Goal: Check status: Check status

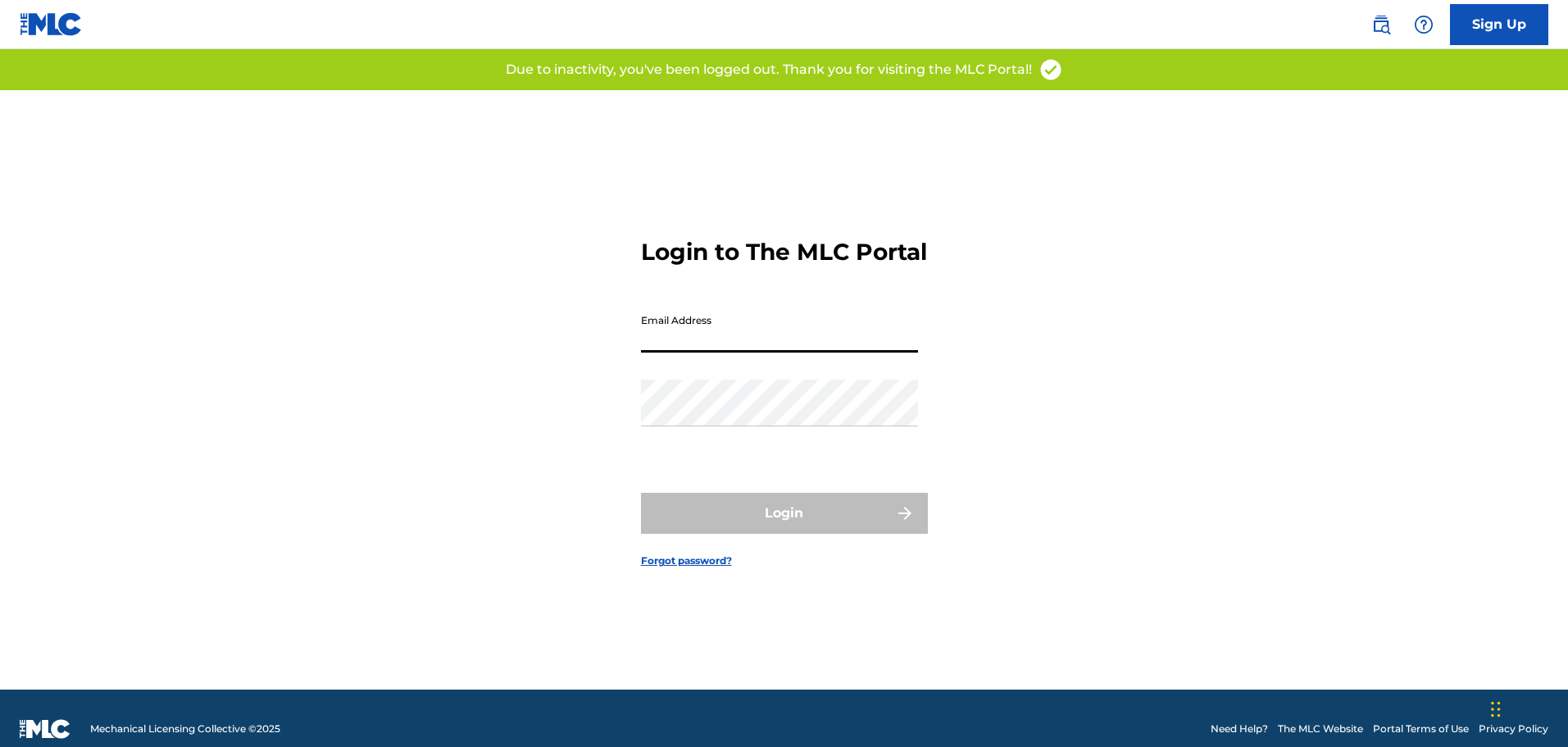
click at [765, 350] on input "Email Address" at bounding box center [779, 329] width 277 height 47
type input "[EMAIL_ADDRESS][DOMAIN_NAME]"
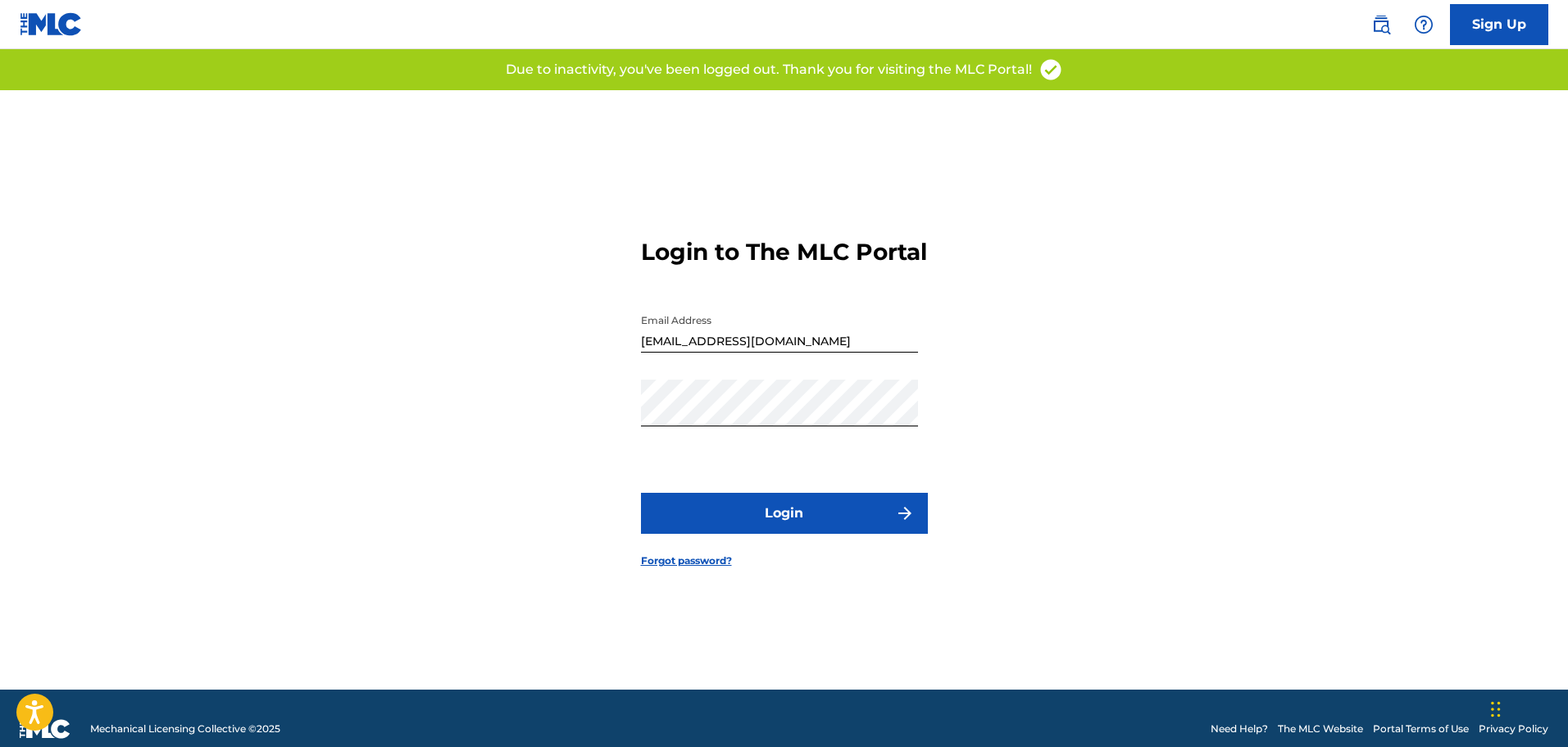
click at [727, 526] on button "Login" at bounding box center [784, 513] width 287 height 41
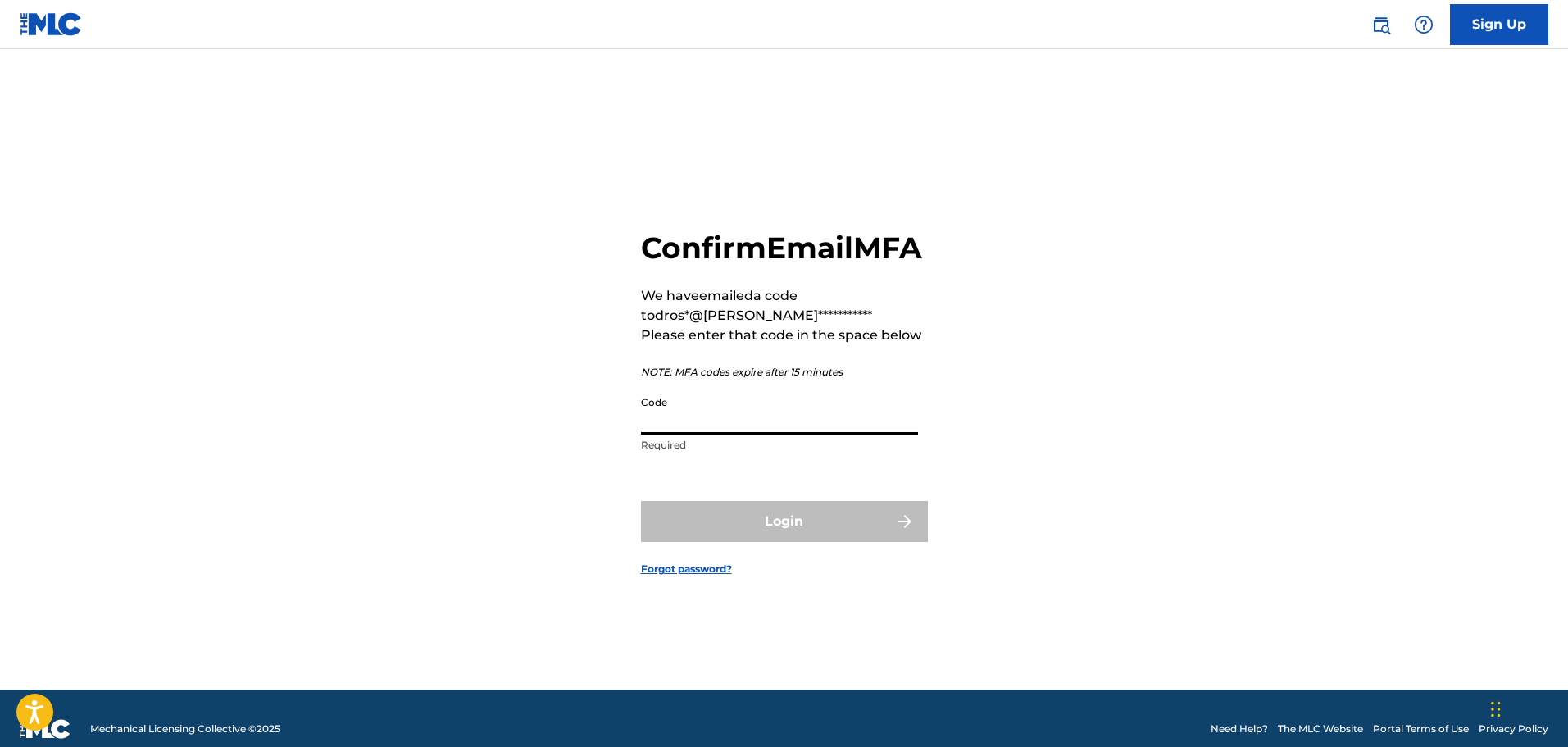
paste input "858637"
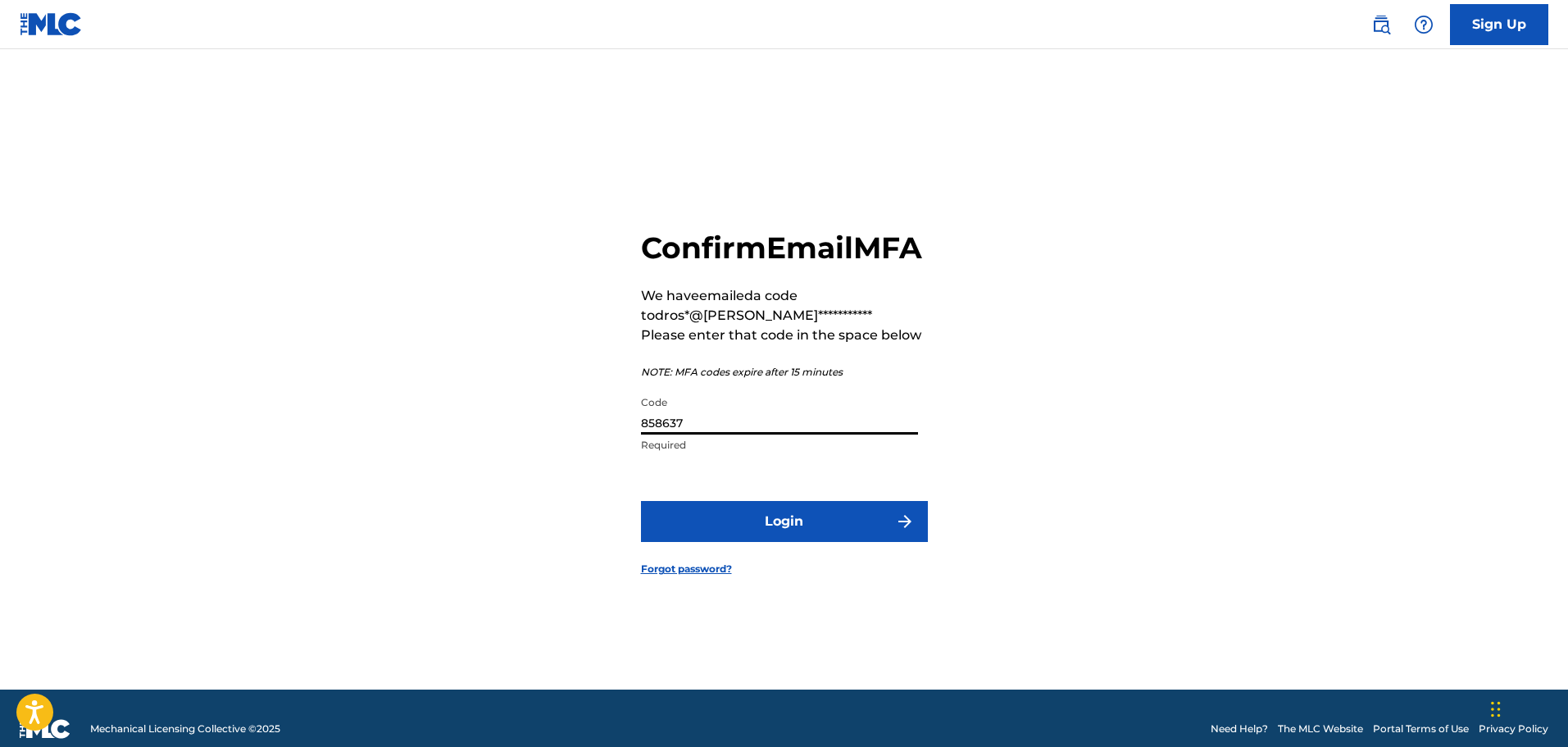
type input "858637"
click at [767, 531] on button "Login" at bounding box center [784, 521] width 287 height 41
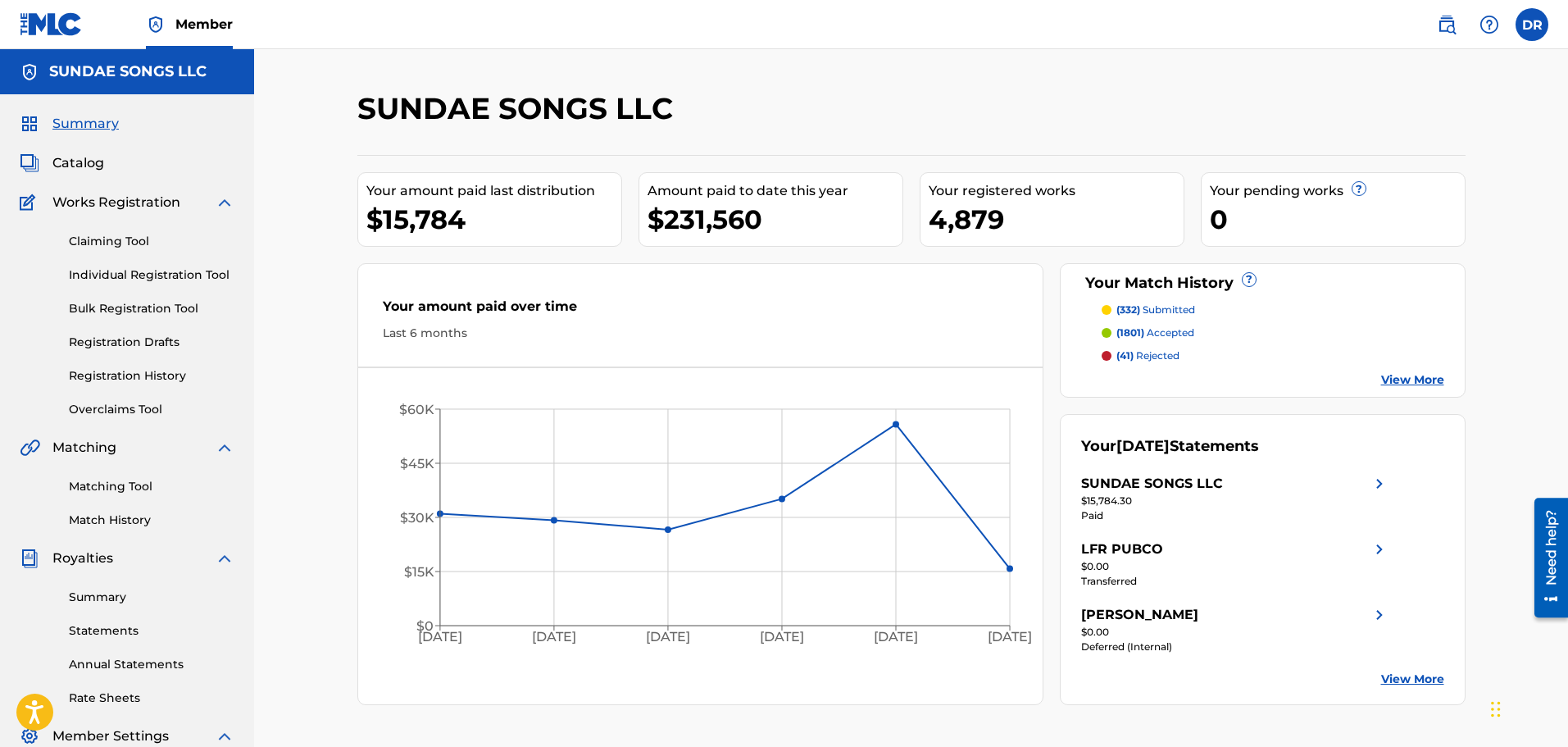
click at [71, 164] on span "Catalog" at bounding box center [78, 163] width 51 height 19
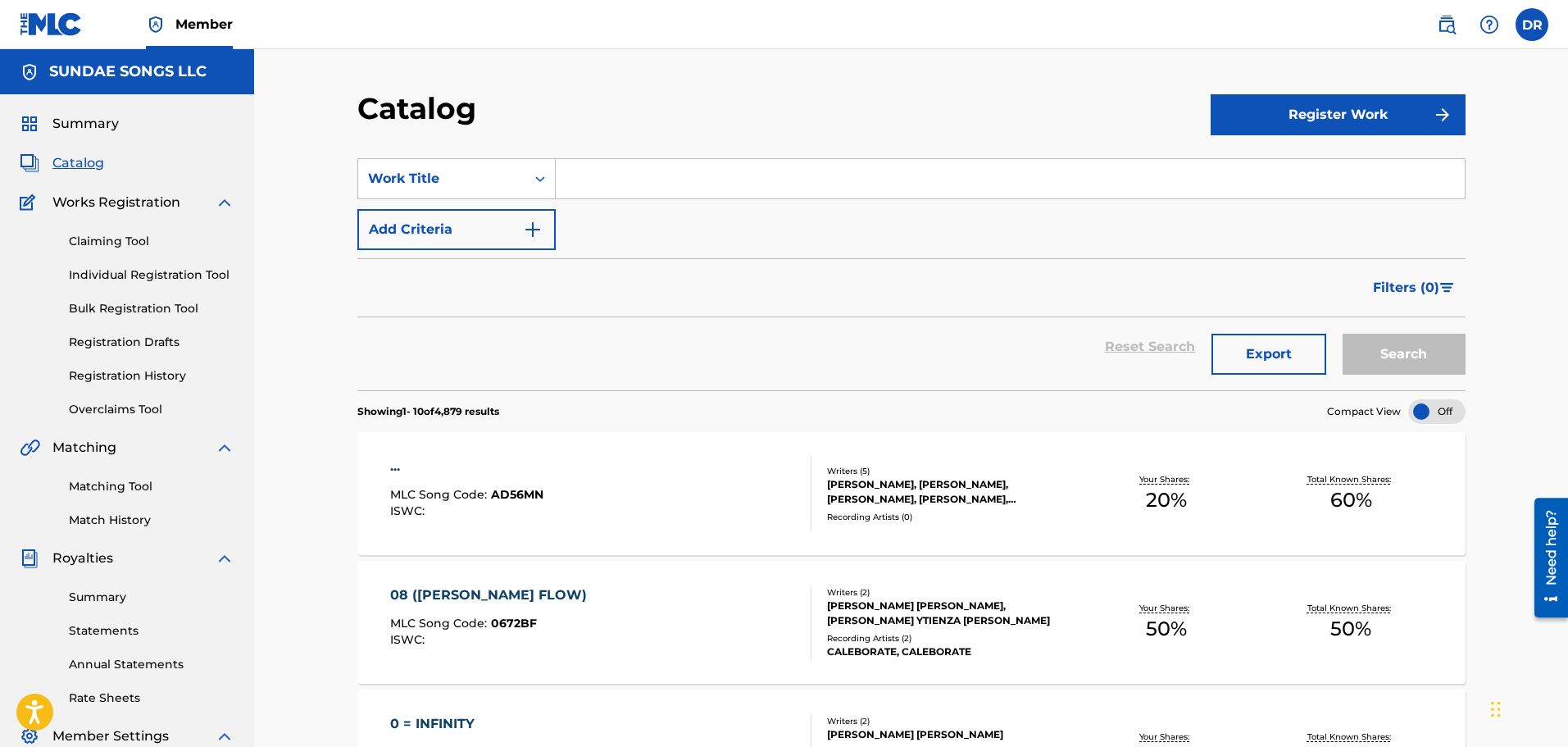
click at [605, 181] on input "Search Form" at bounding box center [1010, 178] width 909 height 39
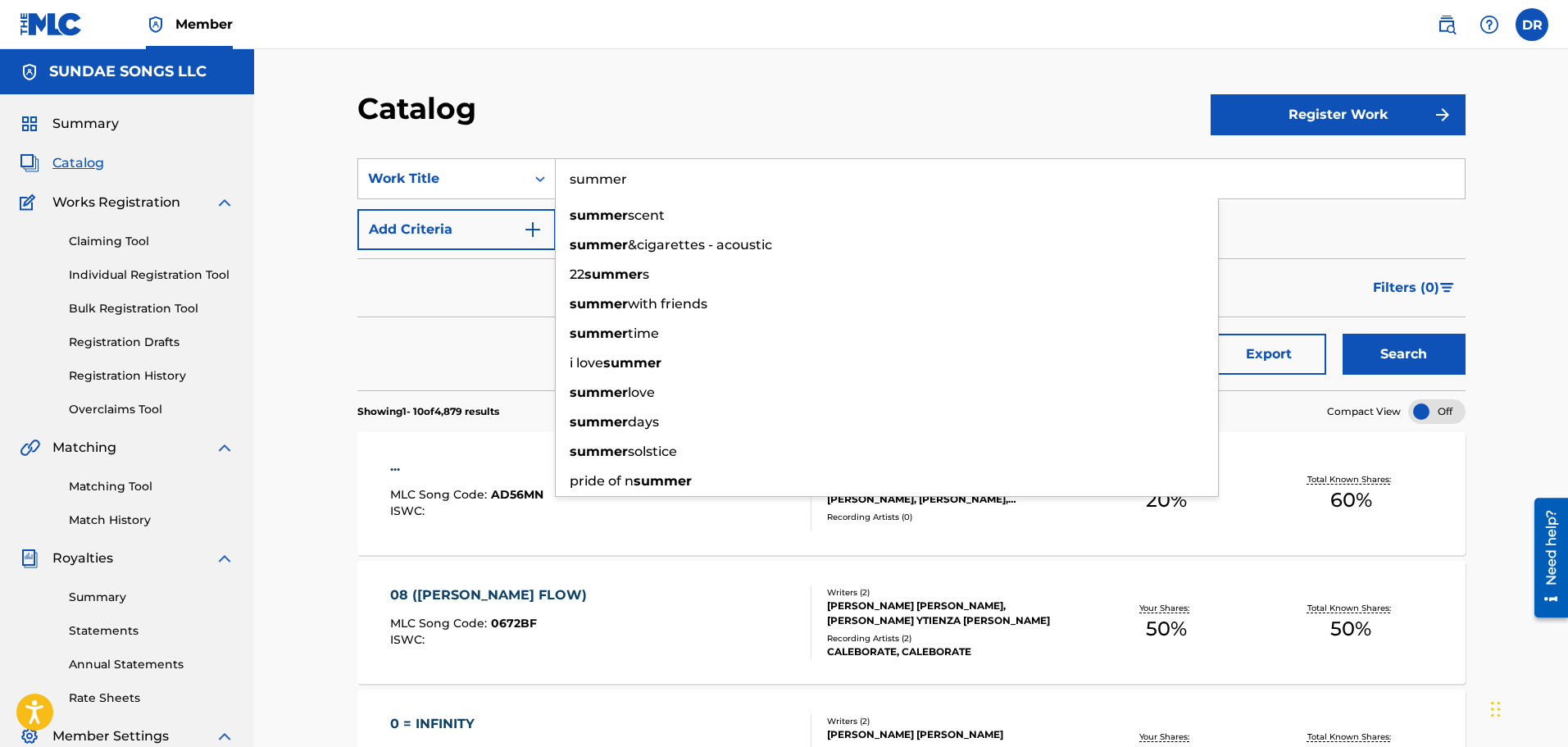
type input "summer"
click at [1342, 333] on button "Search" at bounding box center [1403, 354] width 123 height 41
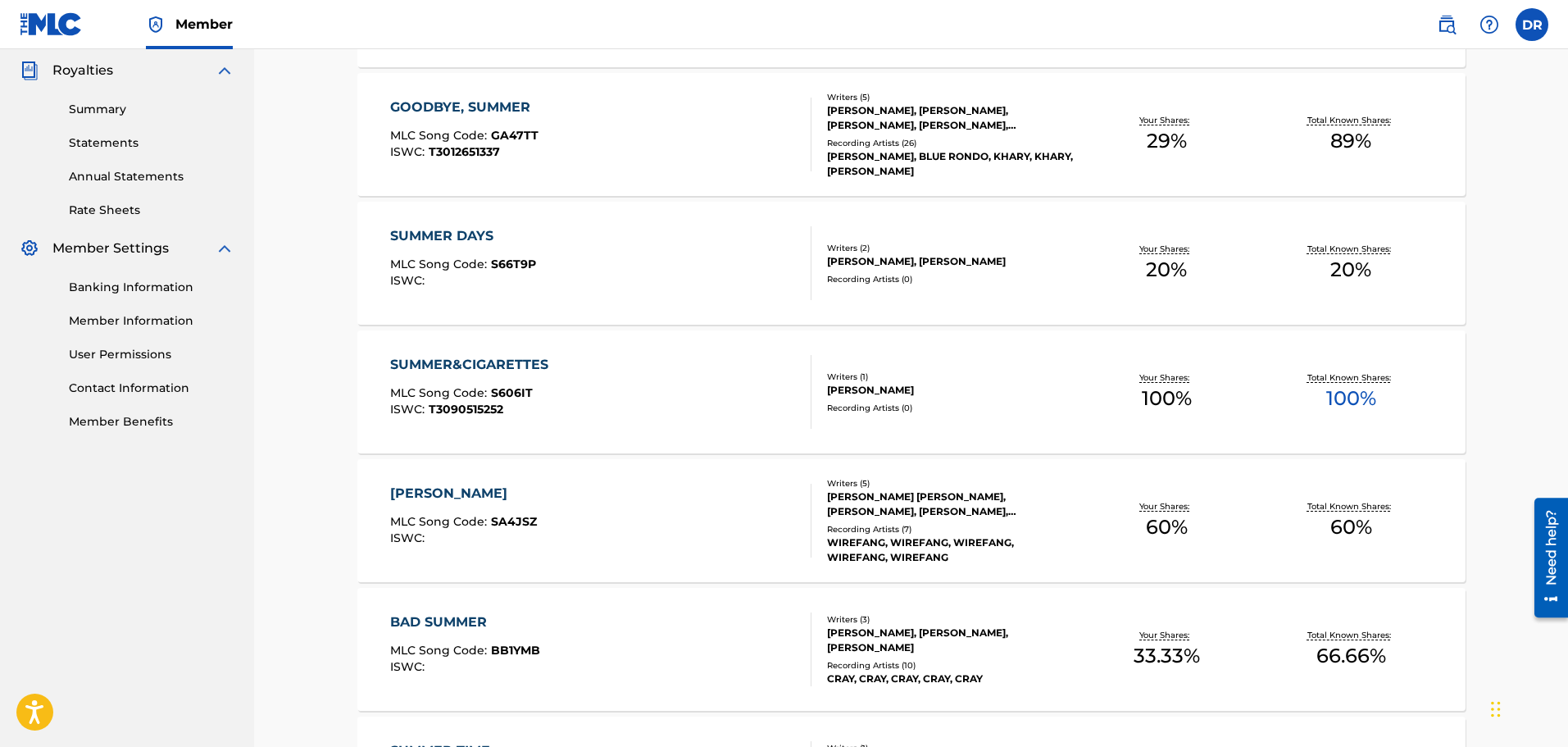
scroll to position [492, 0]
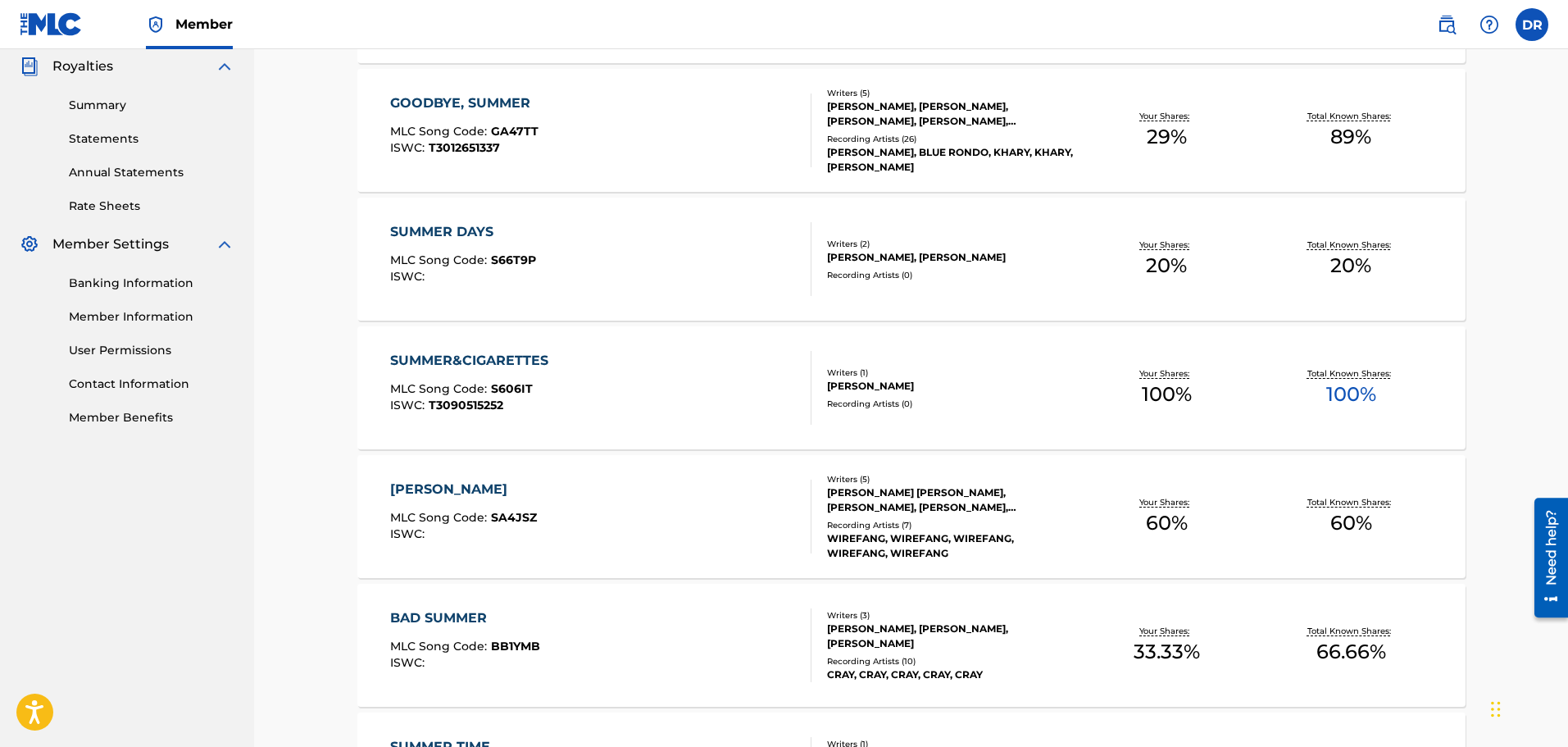
click at [517, 357] on div "SUMMER&CIGARETTES" at bounding box center [473, 361] width 167 height 19
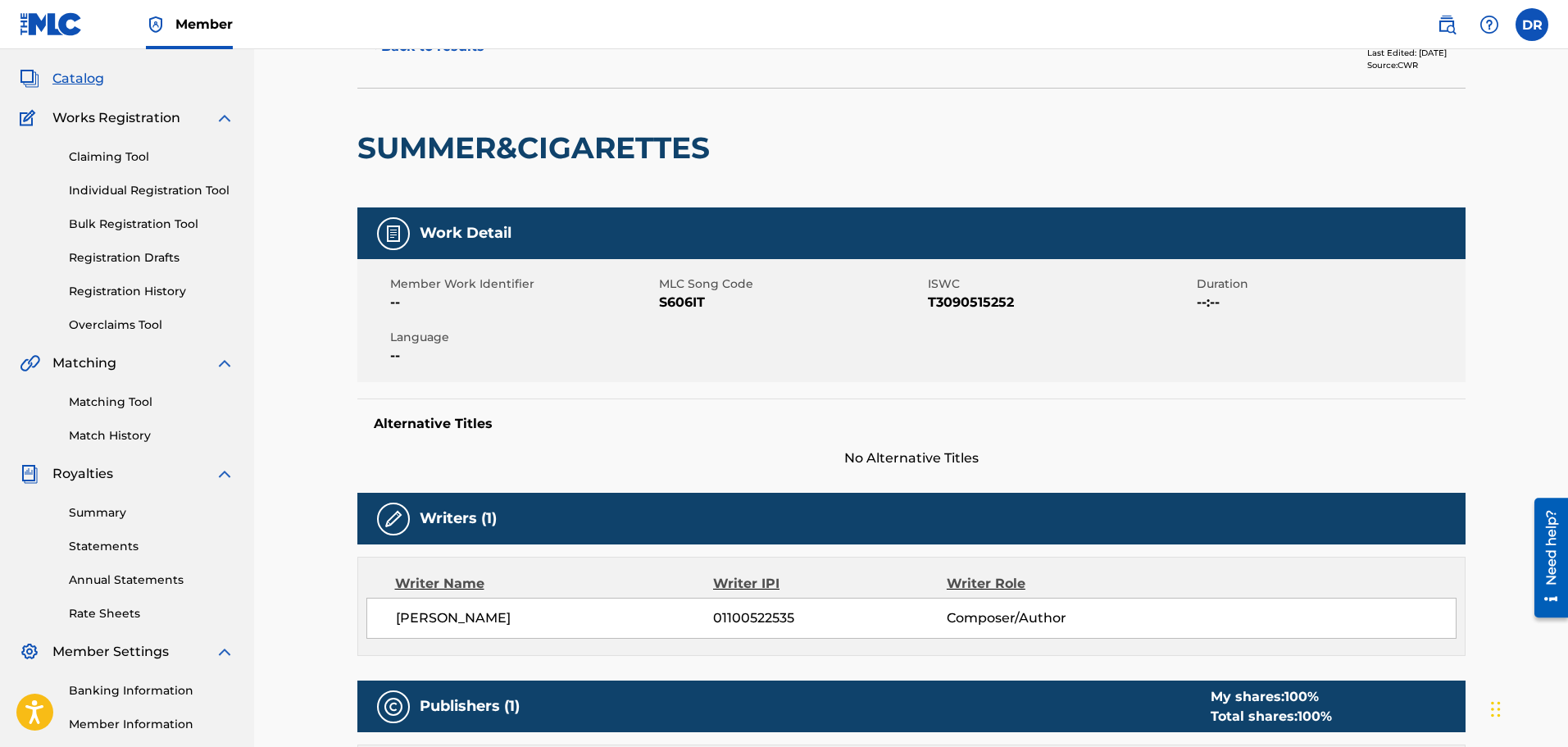
scroll to position [82, 0]
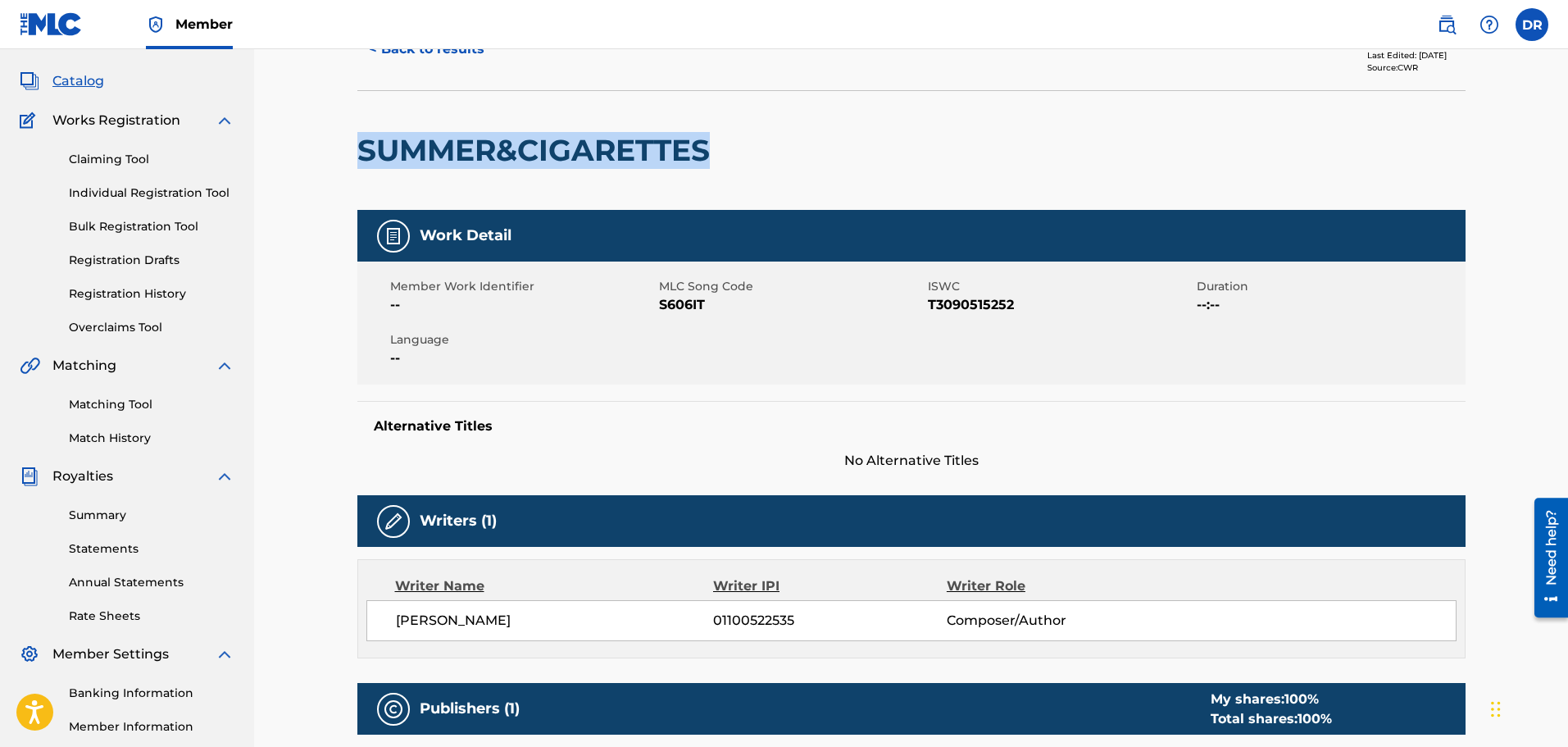
drag, startPoint x: 718, startPoint y: 155, endPoint x: 373, endPoint y: 165, distance: 345.1
click at [361, 166] on h2 "SUMMER&CIGARETTES" at bounding box center [537, 151] width 361 height 37
copy h2 "SUMMER&CIGARETTES"
click at [136, 399] on link "Matching Tool" at bounding box center [151, 404] width 166 height 17
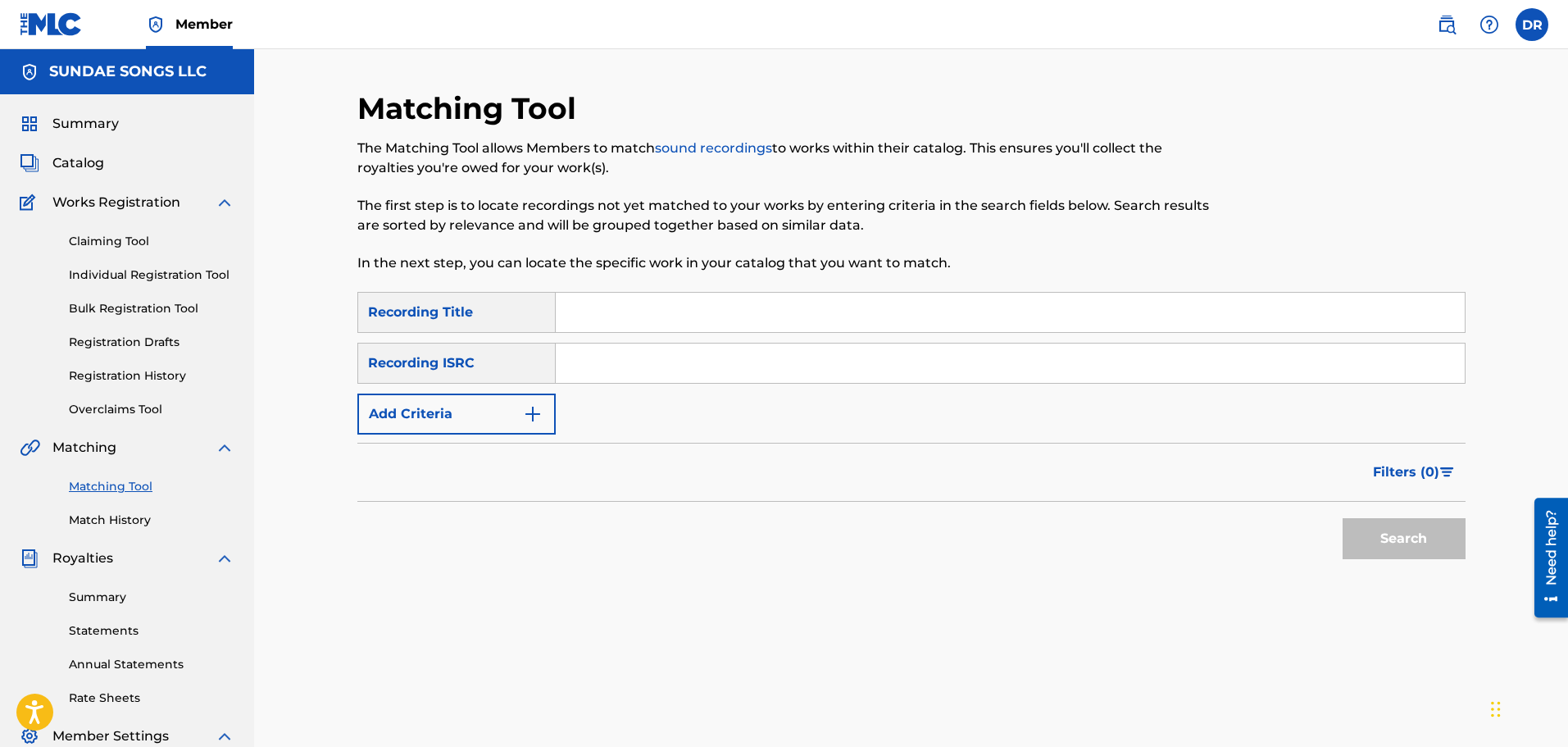
paste input "SUMMER&CIGARETTES"
type input "SUMMER&CIGARETTES"
click at [1416, 533] on button "Search" at bounding box center [1403, 539] width 123 height 41
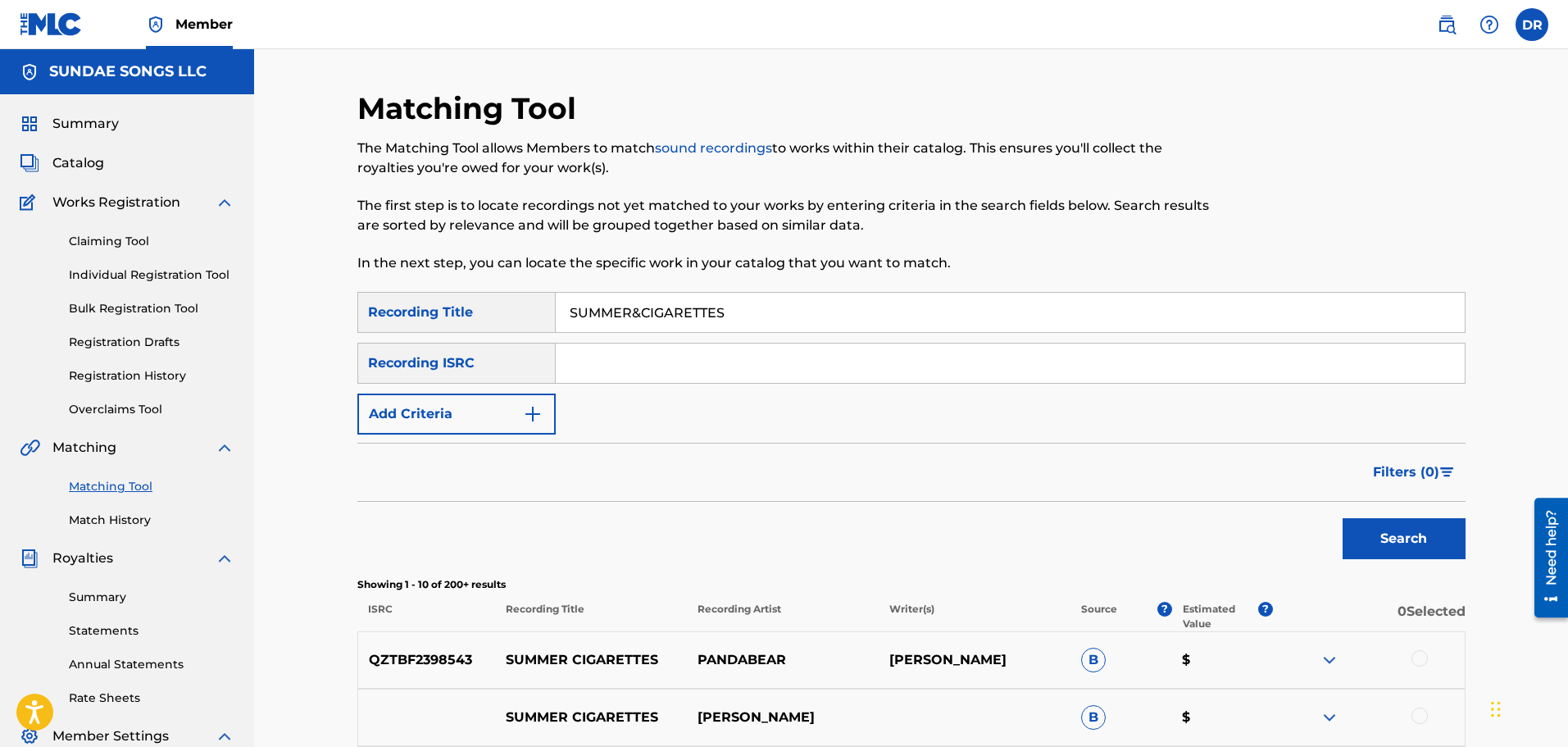
click at [101, 235] on link "Claiming Tool" at bounding box center [151, 241] width 166 height 17
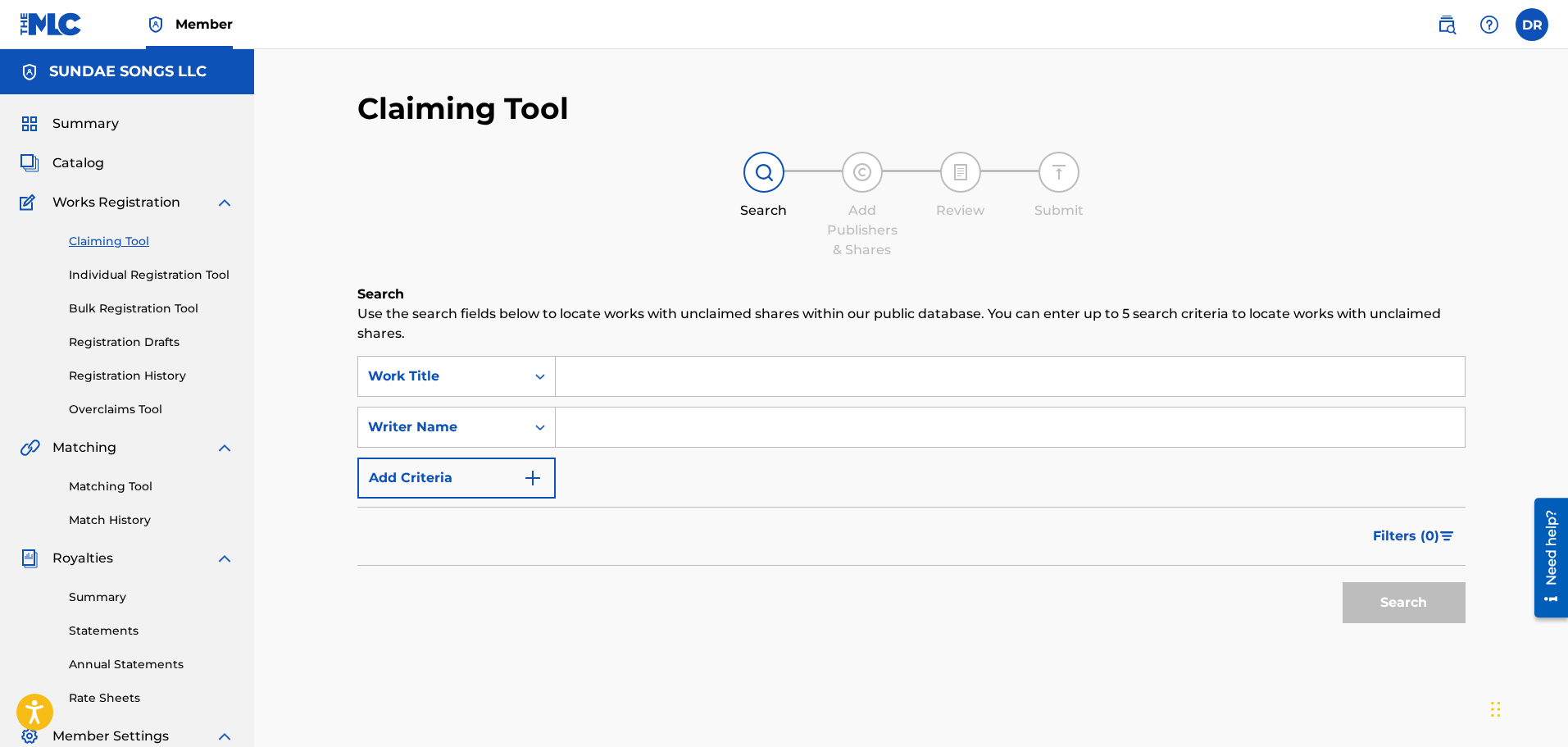
click at [94, 126] on span "Summary" at bounding box center [85, 124] width 66 height 19
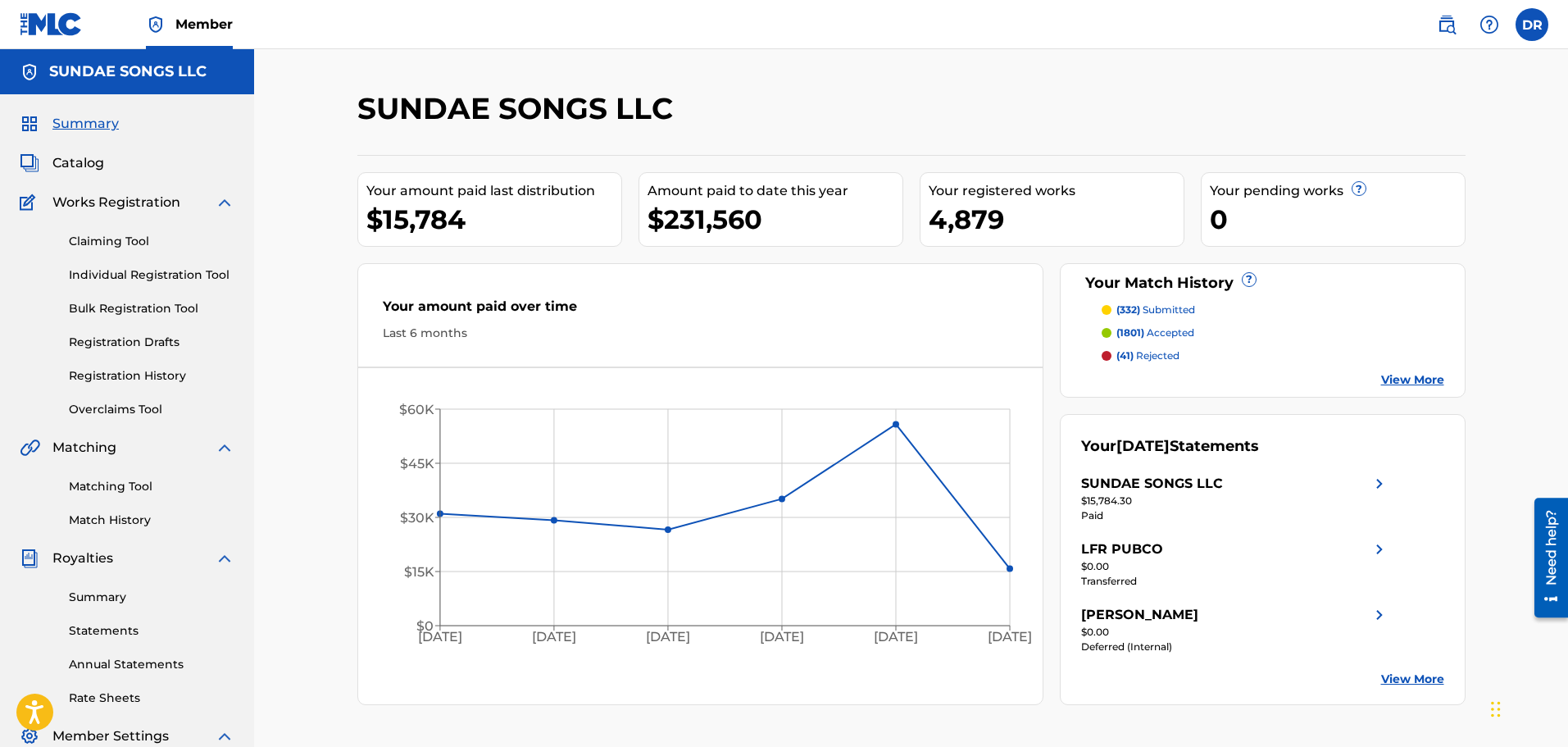
click at [103, 518] on link "Match History" at bounding box center [151, 519] width 166 height 17
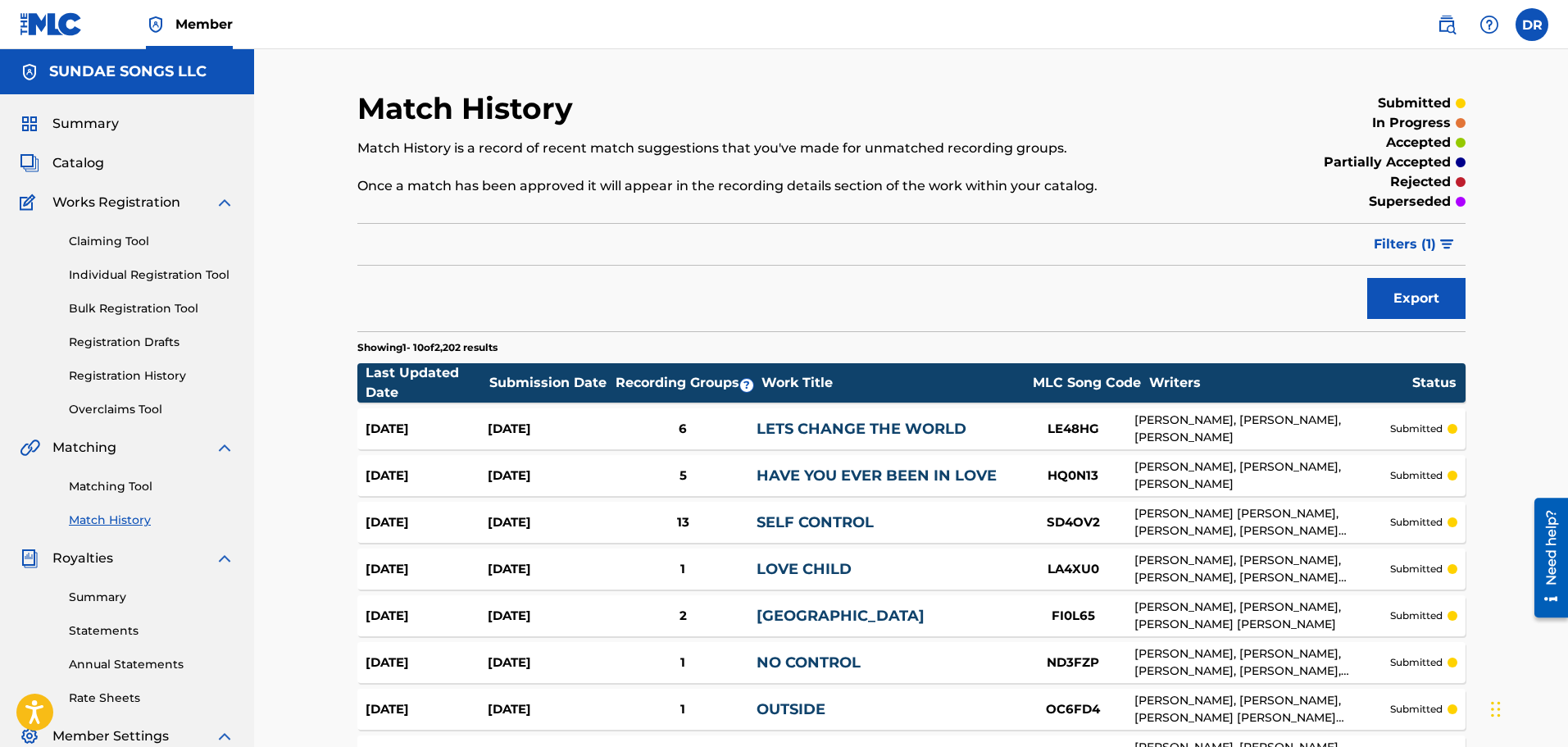
click at [1405, 237] on span "Filters ( 1 )" at bounding box center [1404, 245] width 62 height 19
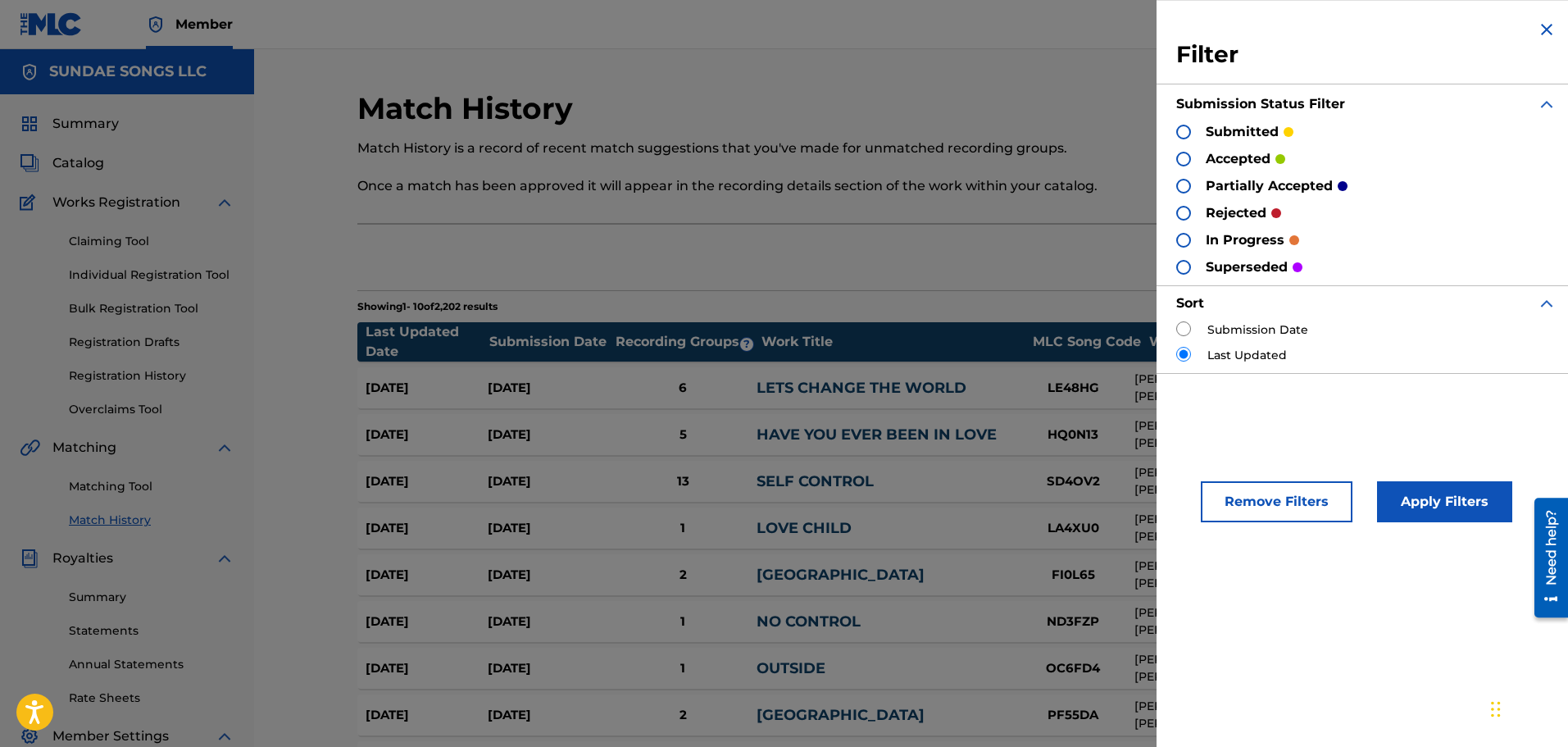
click at [1233, 325] on label "Submission Date" at bounding box center [1258, 330] width 101 height 17
click at [1422, 504] on button "Apply Filters" at bounding box center [1444, 502] width 136 height 41
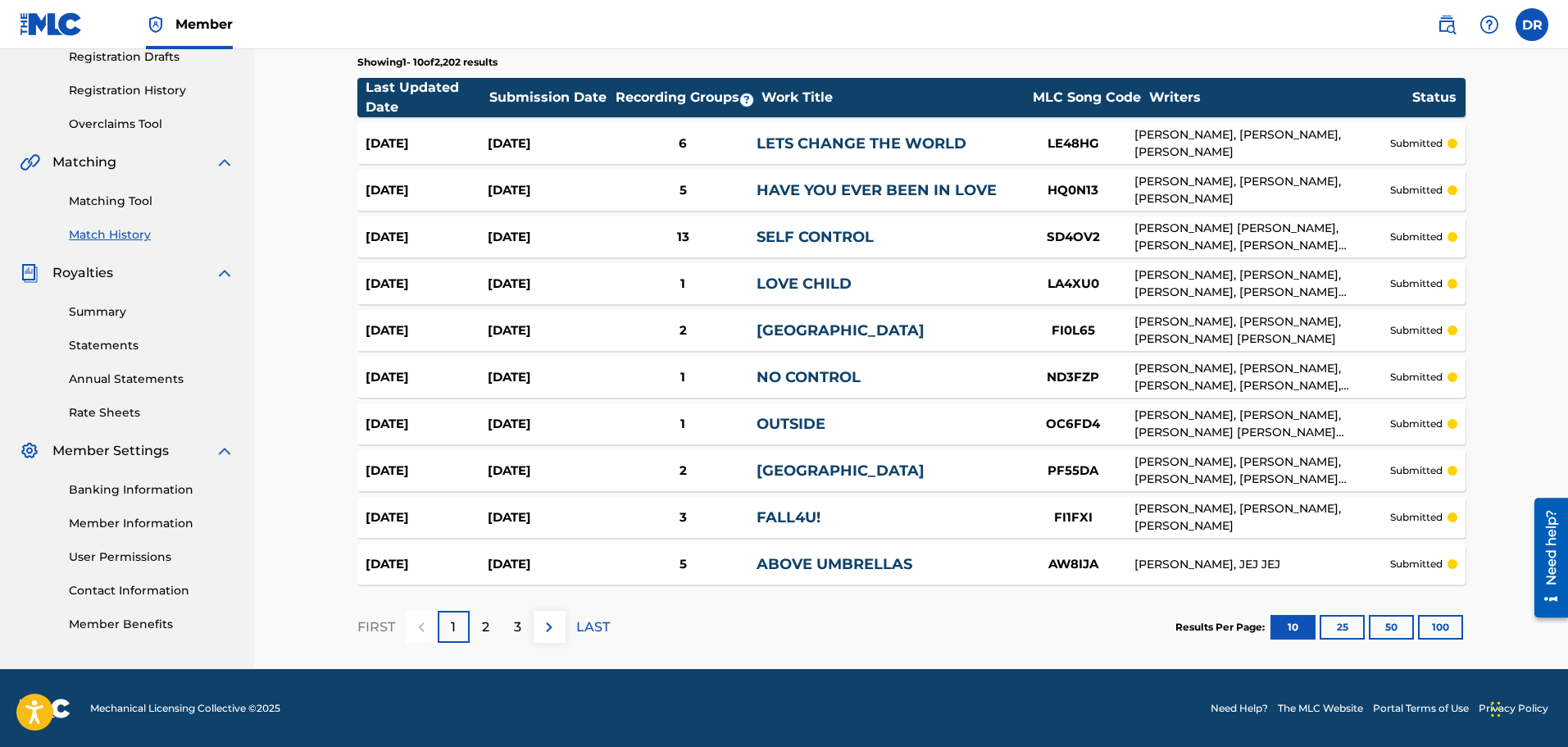
scroll to position [286, 0]
click at [1451, 625] on button "100" at bounding box center [1440, 626] width 45 height 25
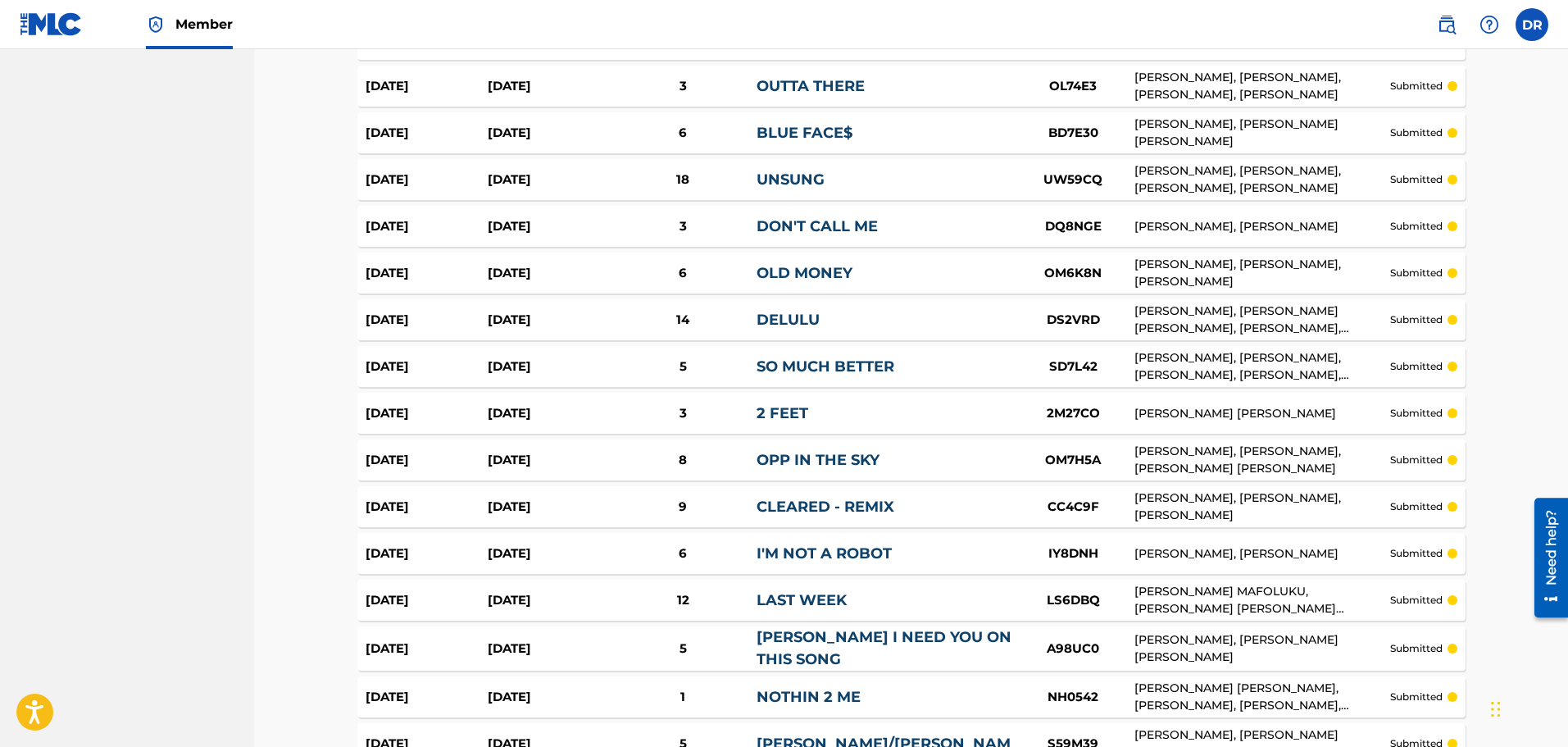
scroll to position [4498, 0]
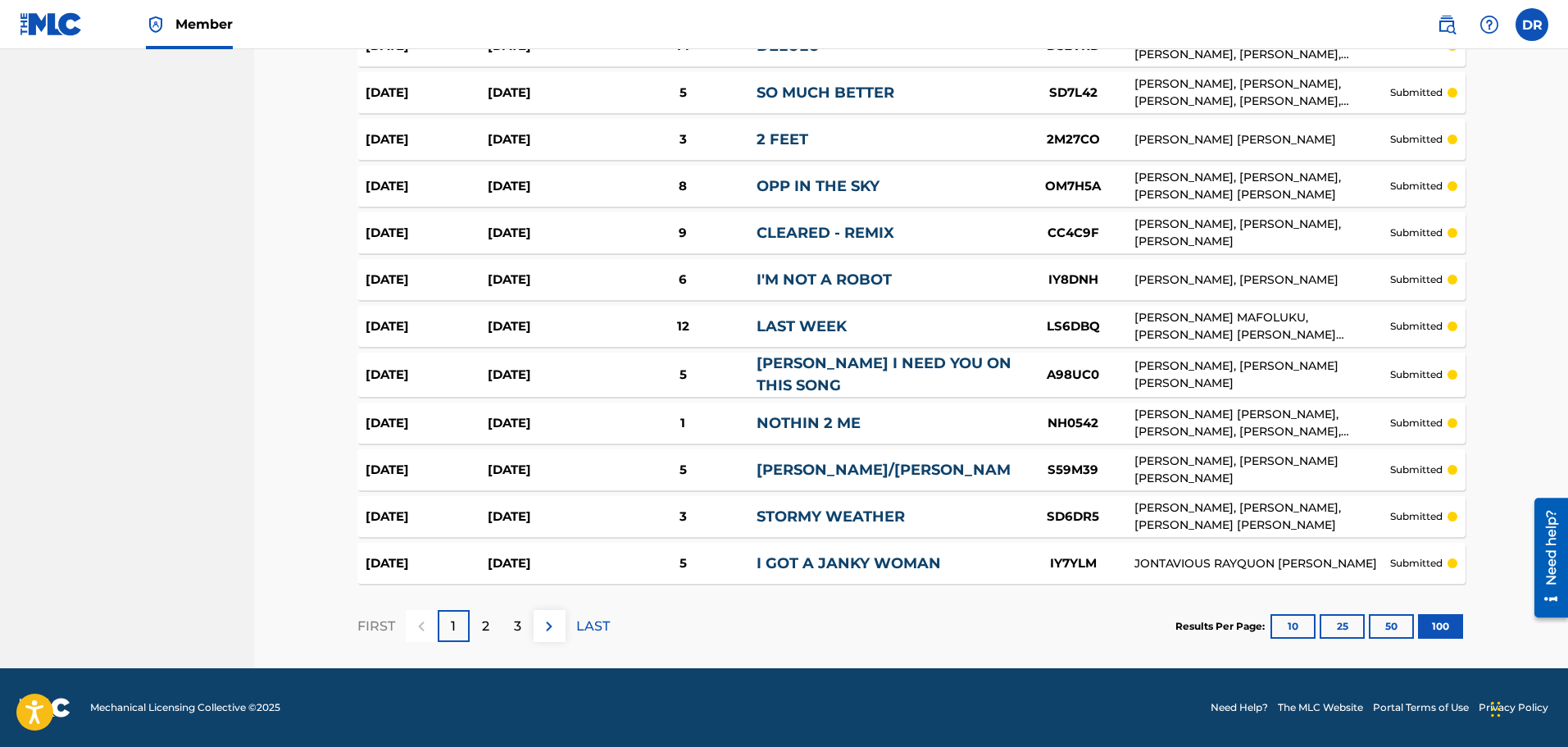
click at [522, 624] on div "3" at bounding box center [517, 626] width 32 height 32
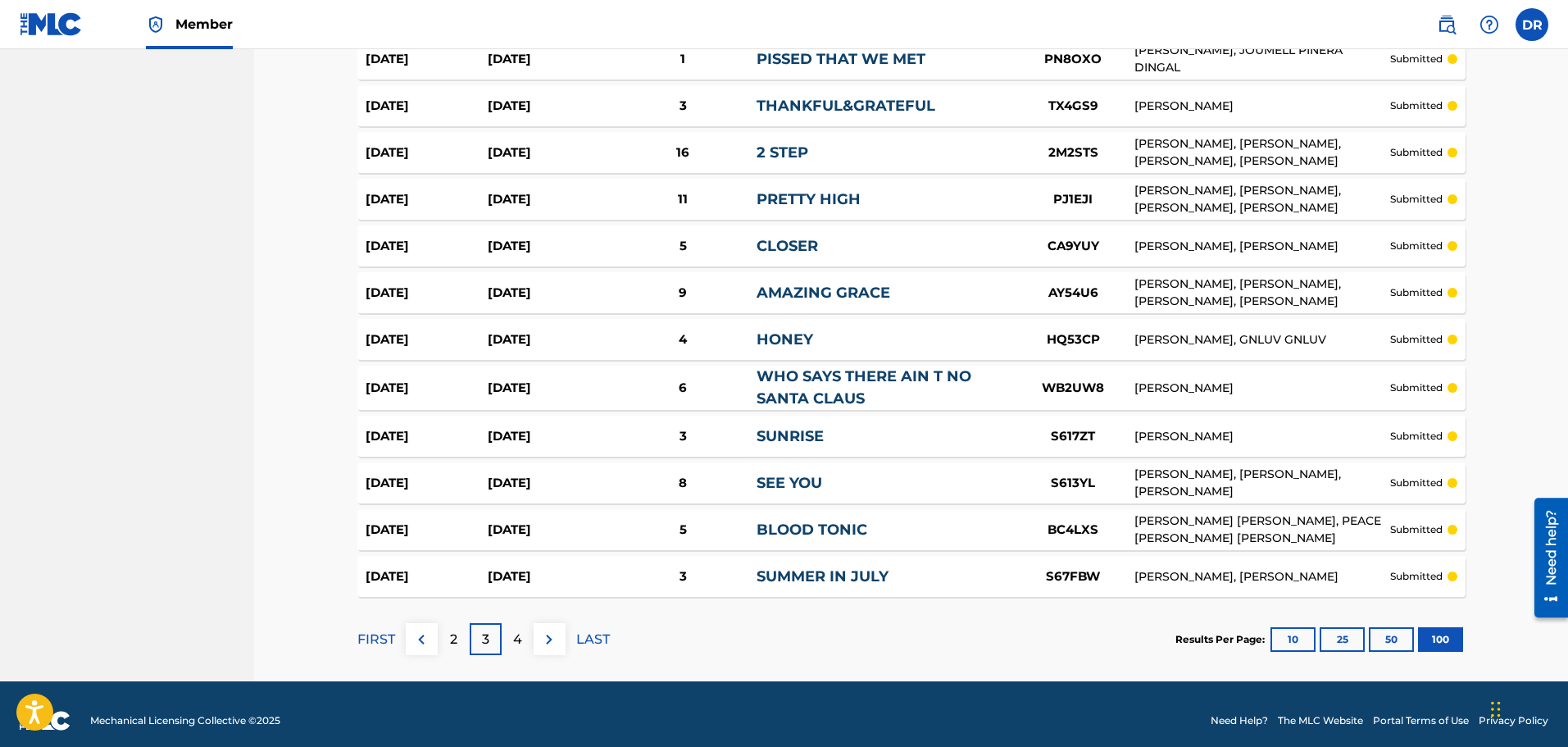
click at [520, 636] on p "4" at bounding box center [517, 639] width 9 height 19
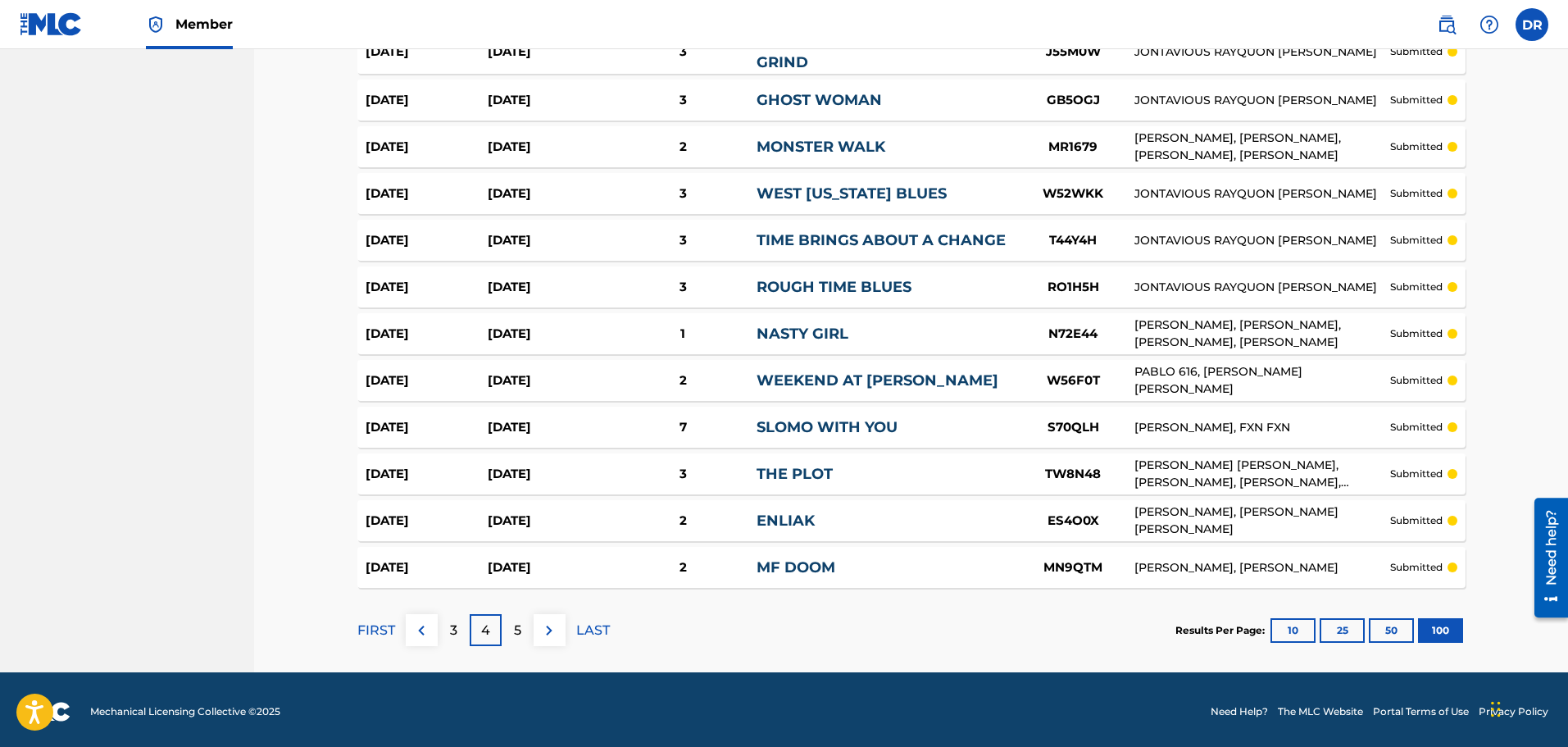
scroll to position [4504, 0]
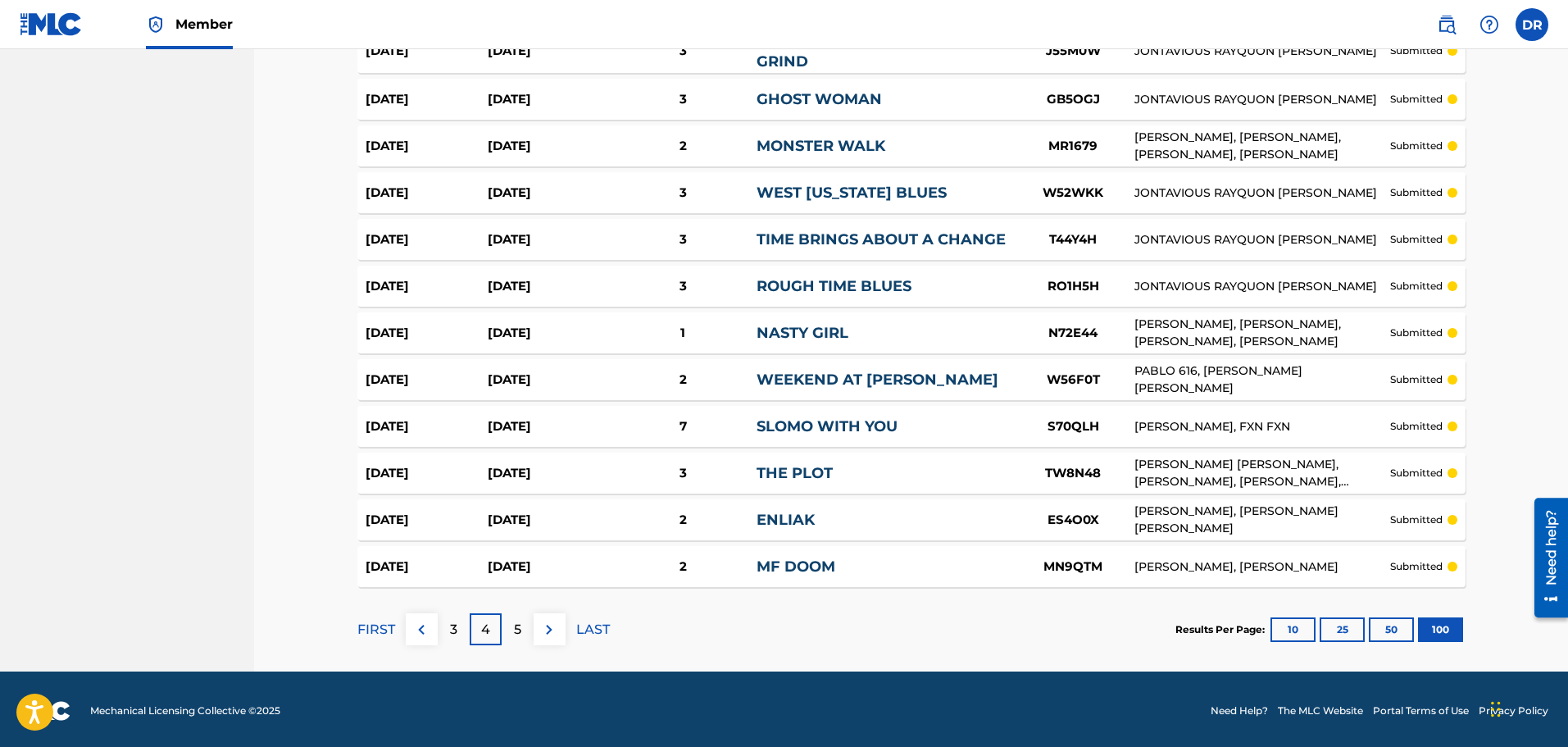
click at [509, 627] on div "5" at bounding box center [517, 629] width 32 height 32
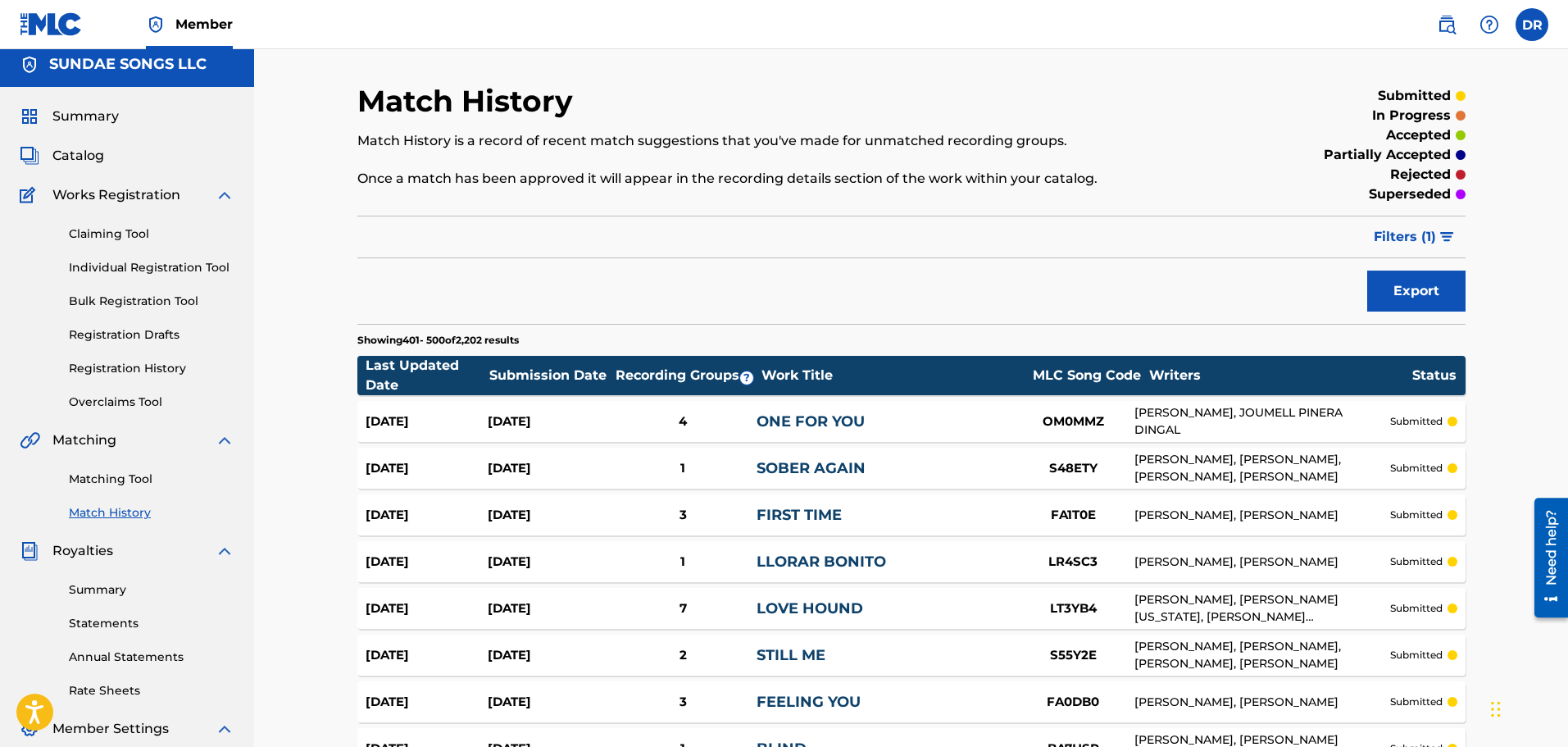
scroll to position [0, 0]
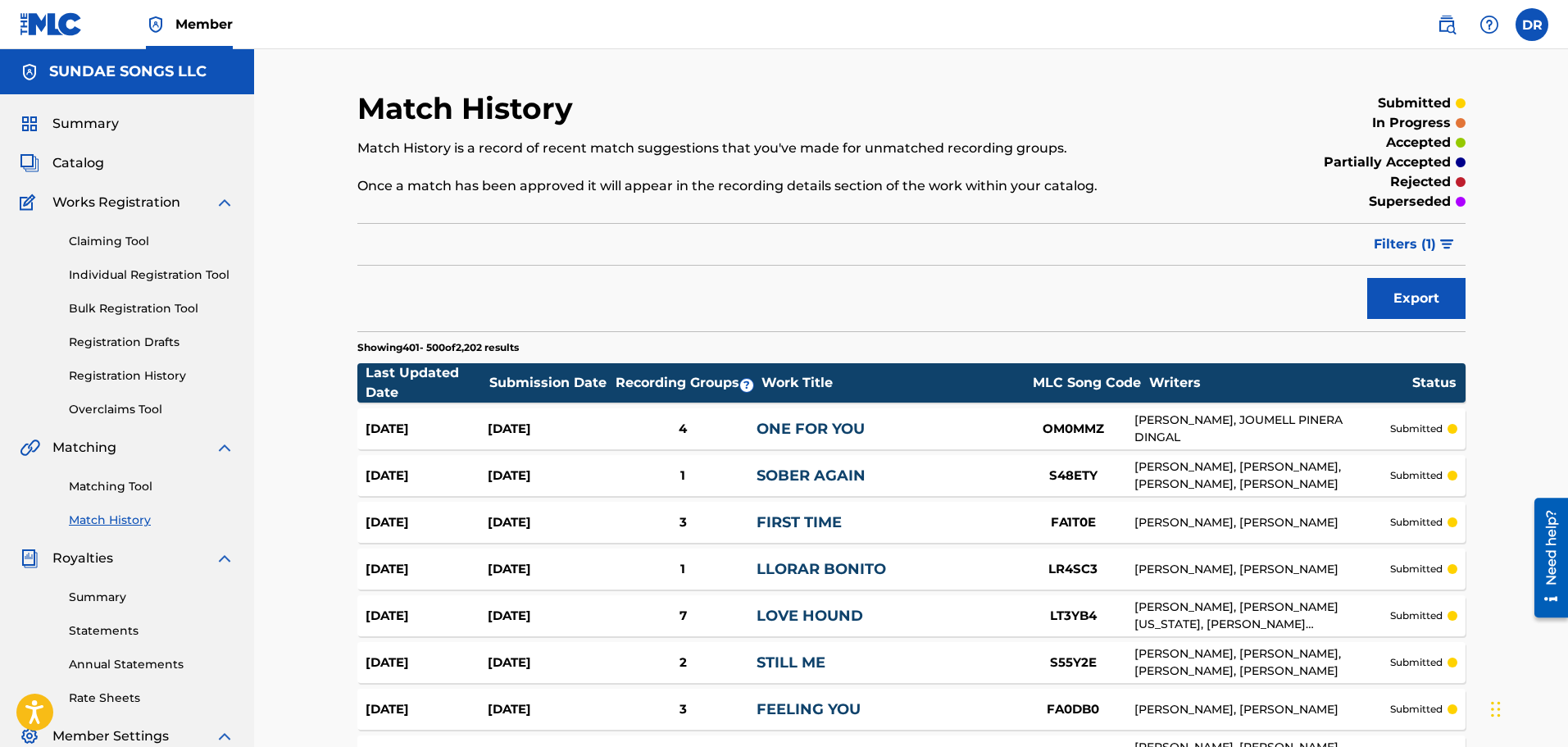
click at [1400, 234] on button "Filters ( 1 )" at bounding box center [1414, 245] width 102 height 41
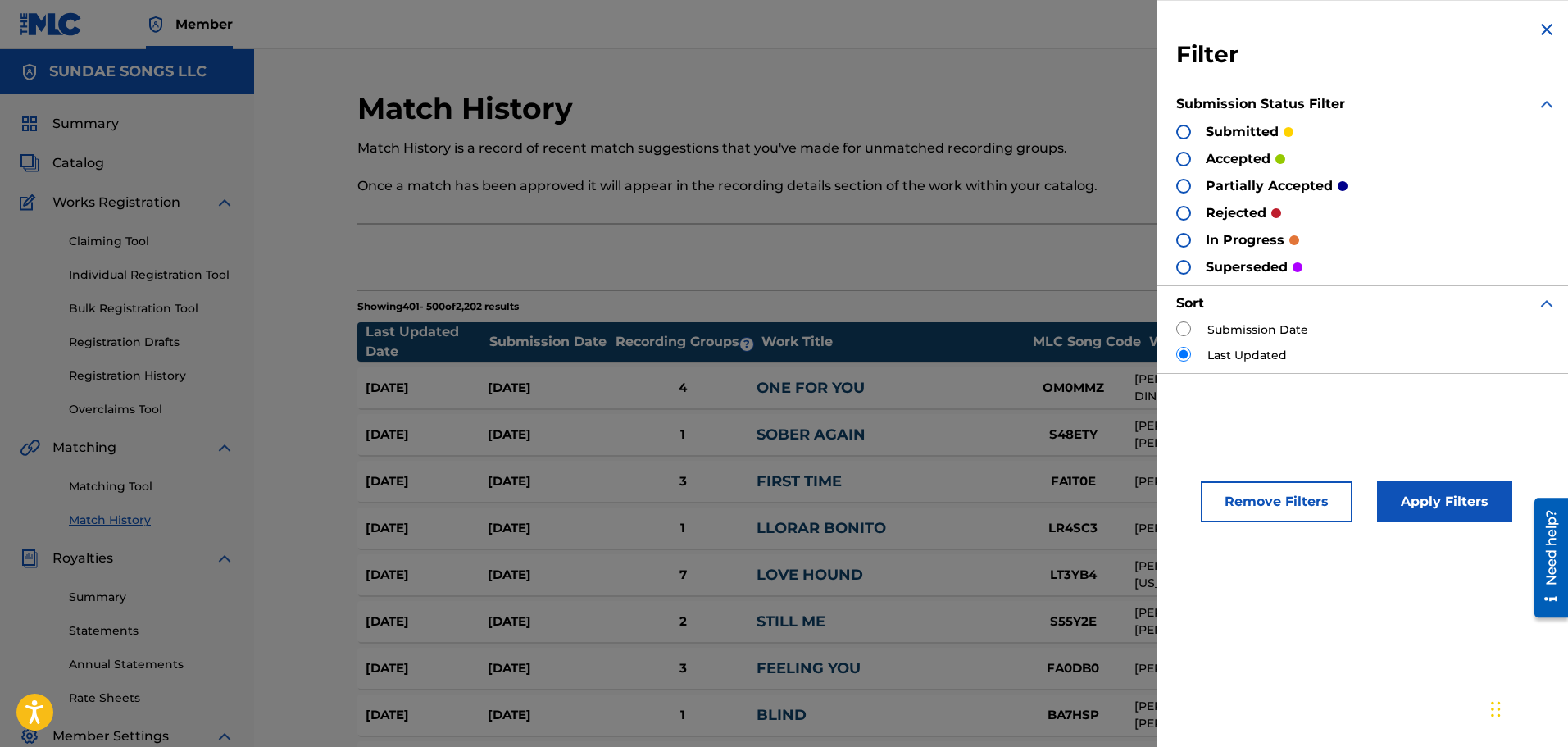
click at [1279, 323] on label "Submission Date" at bounding box center [1258, 330] width 101 height 17
click at [1192, 331] on div "Submission Date" at bounding box center [1365, 330] width 380 height 17
click at [1184, 326] on input "radio" at bounding box center [1183, 329] width 15 height 15
radio input "true"
click at [1441, 487] on button "Apply Filters" at bounding box center [1444, 502] width 136 height 41
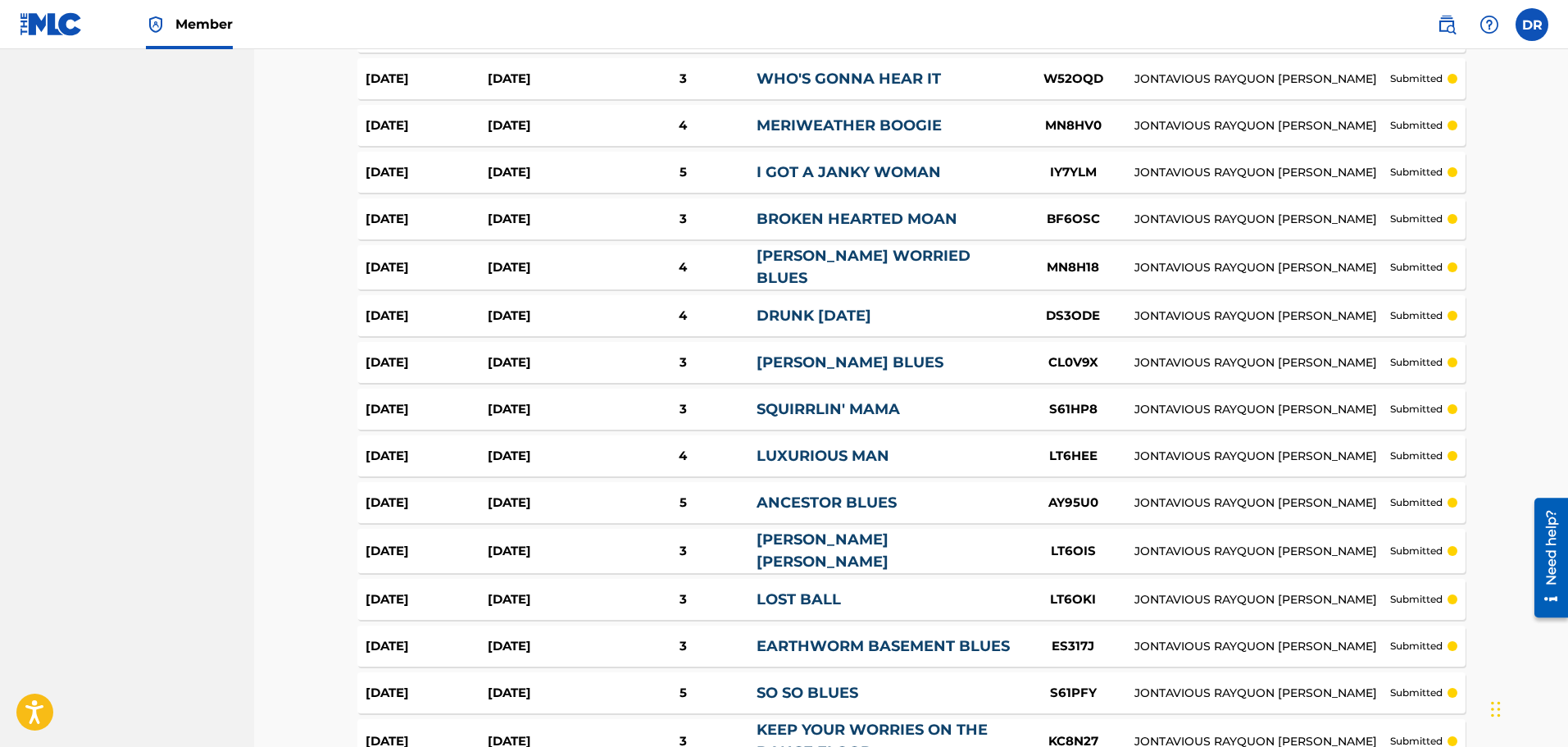
scroll to position [4511, 0]
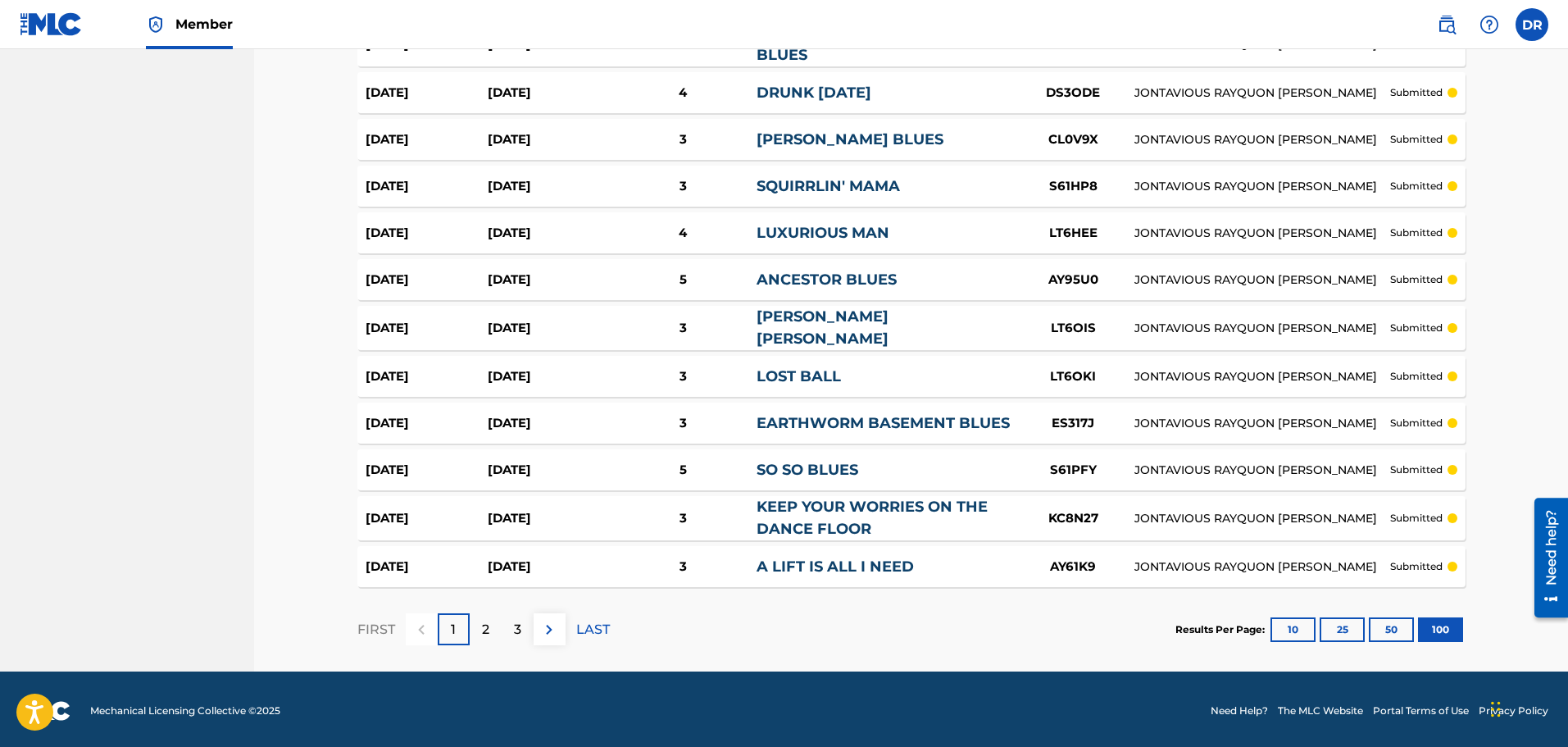
click at [541, 629] on img at bounding box center [549, 629] width 19 height 19
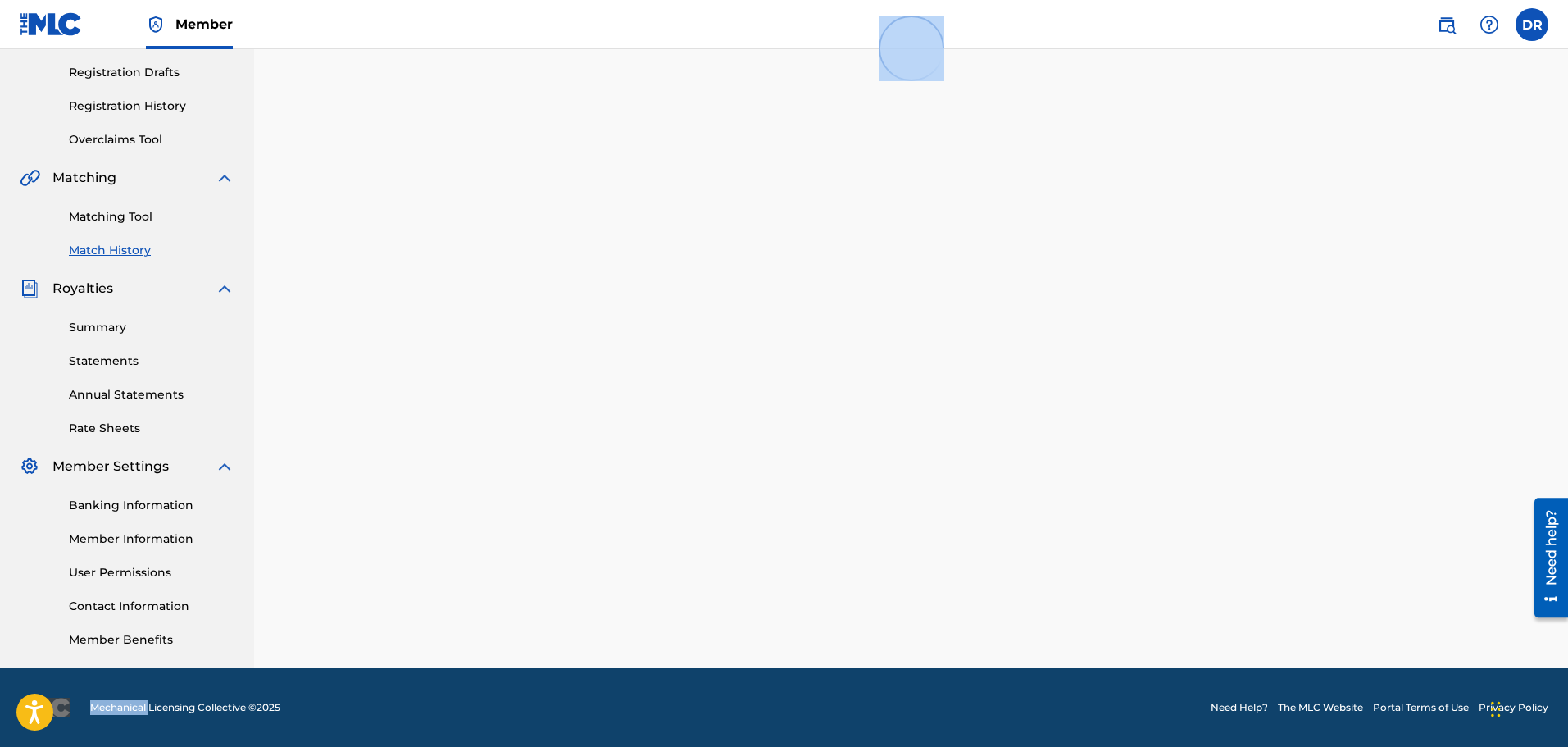
click at [541, 629] on div "Match History Match History is a record of recent match suggestions that you've…" at bounding box center [911, 244] width 1147 height 848
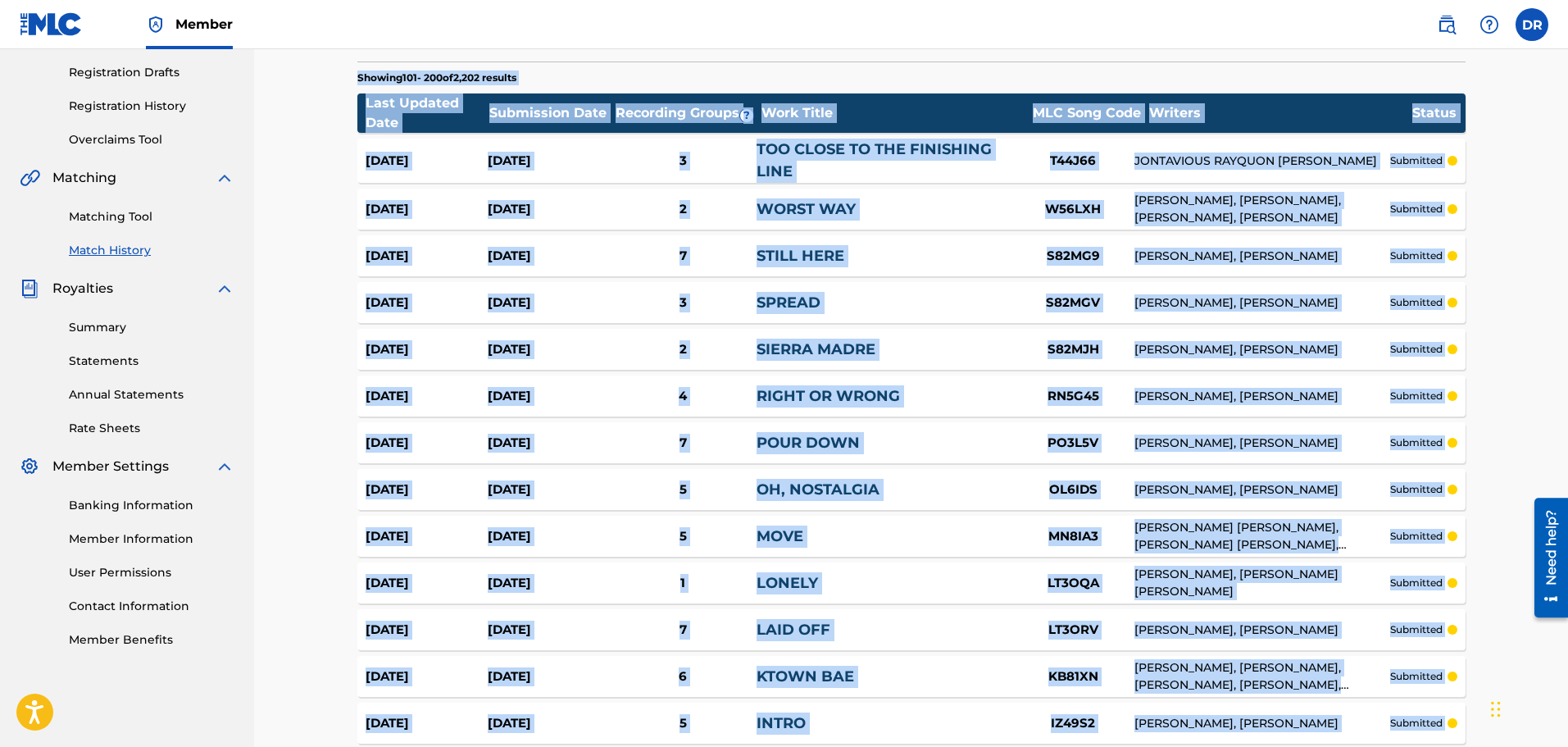
scroll to position [4511, 0]
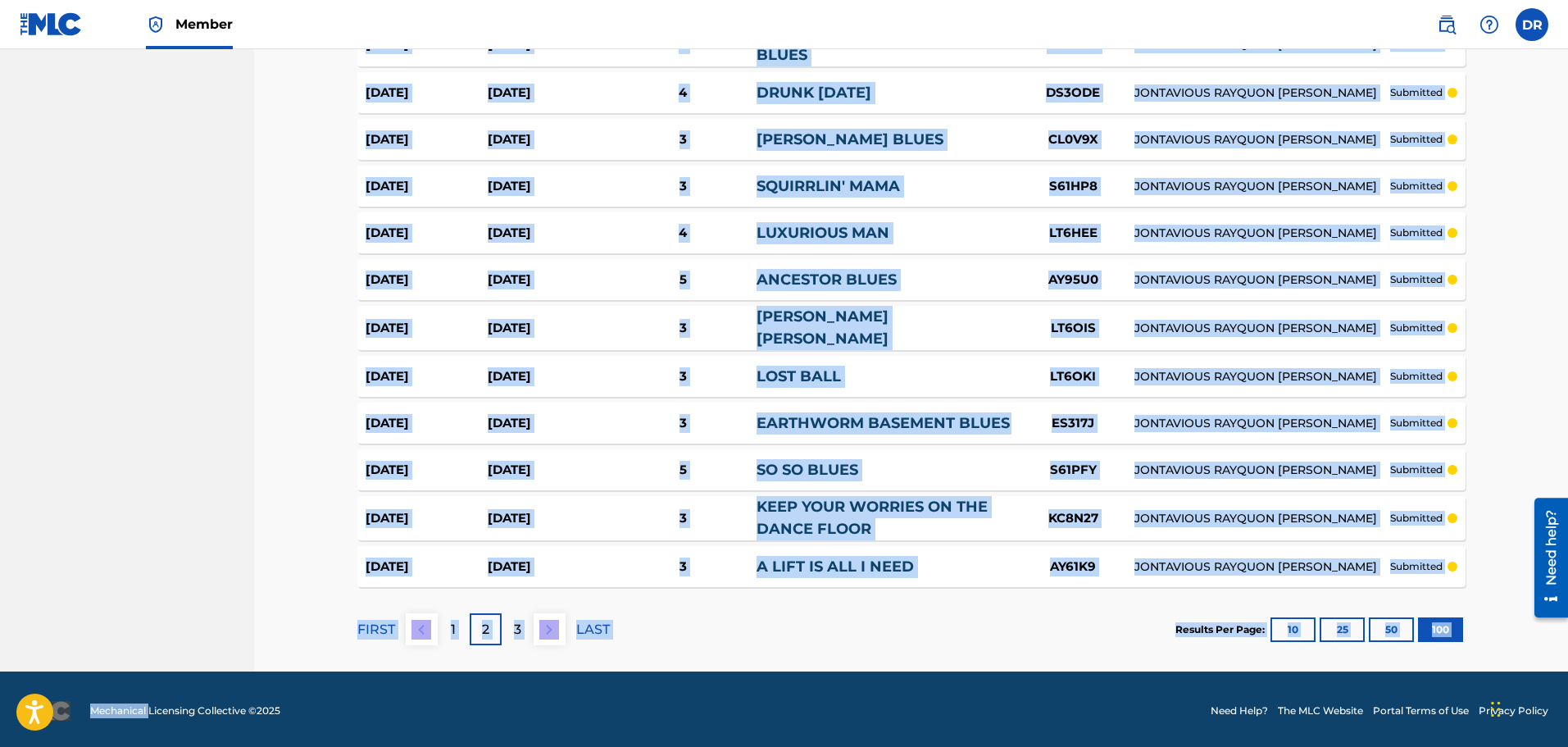
click at [524, 642] on div "FIRST 1 2 3 LAST" at bounding box center [483, 628] width 252 height 84
click at [518, 632] on p "3" at bounding box center [517, 629] width 7 height 19
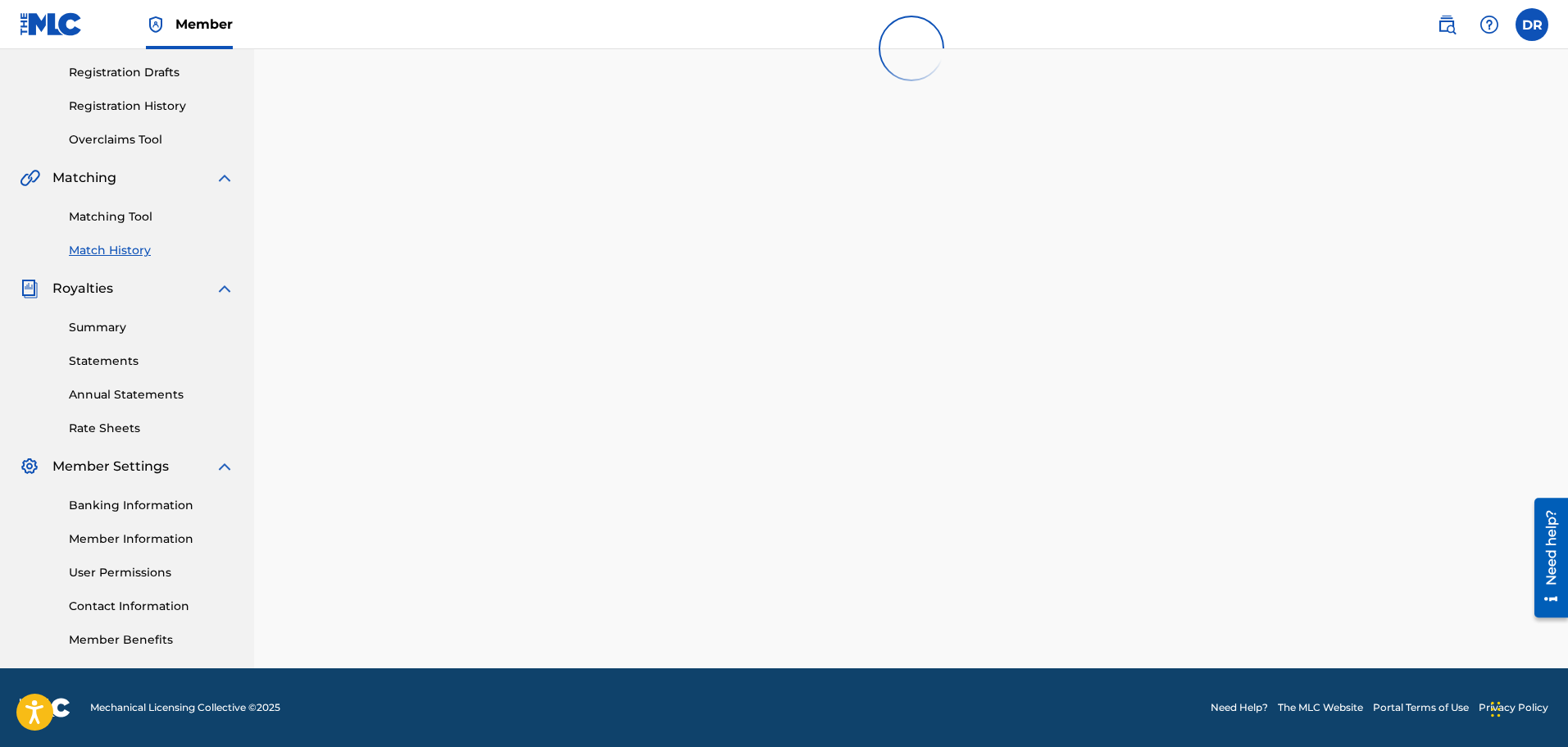
scroll to position [4498, 0]
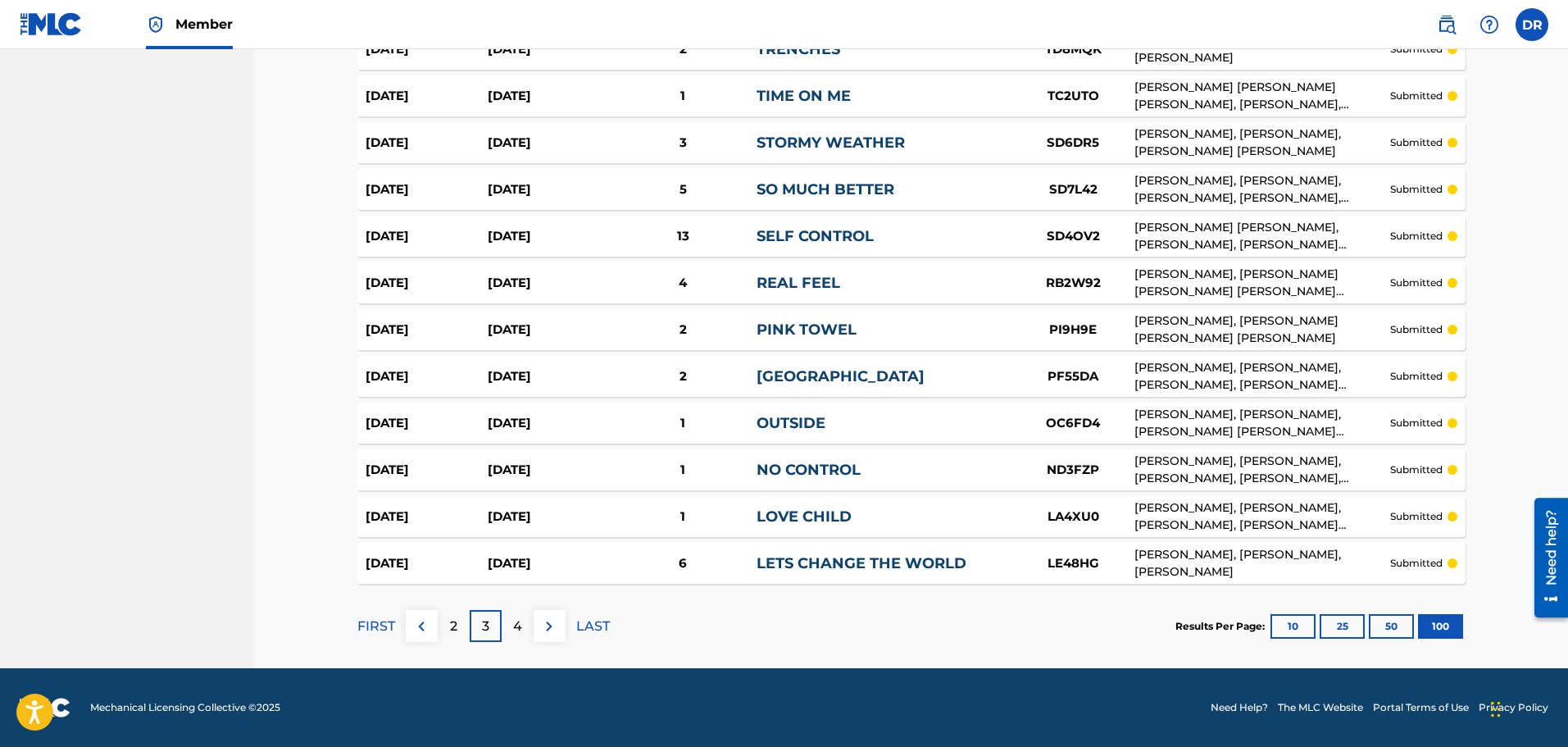
click at [531, 629] on div "4" at bounding box center [517, 626] width 32 height 32
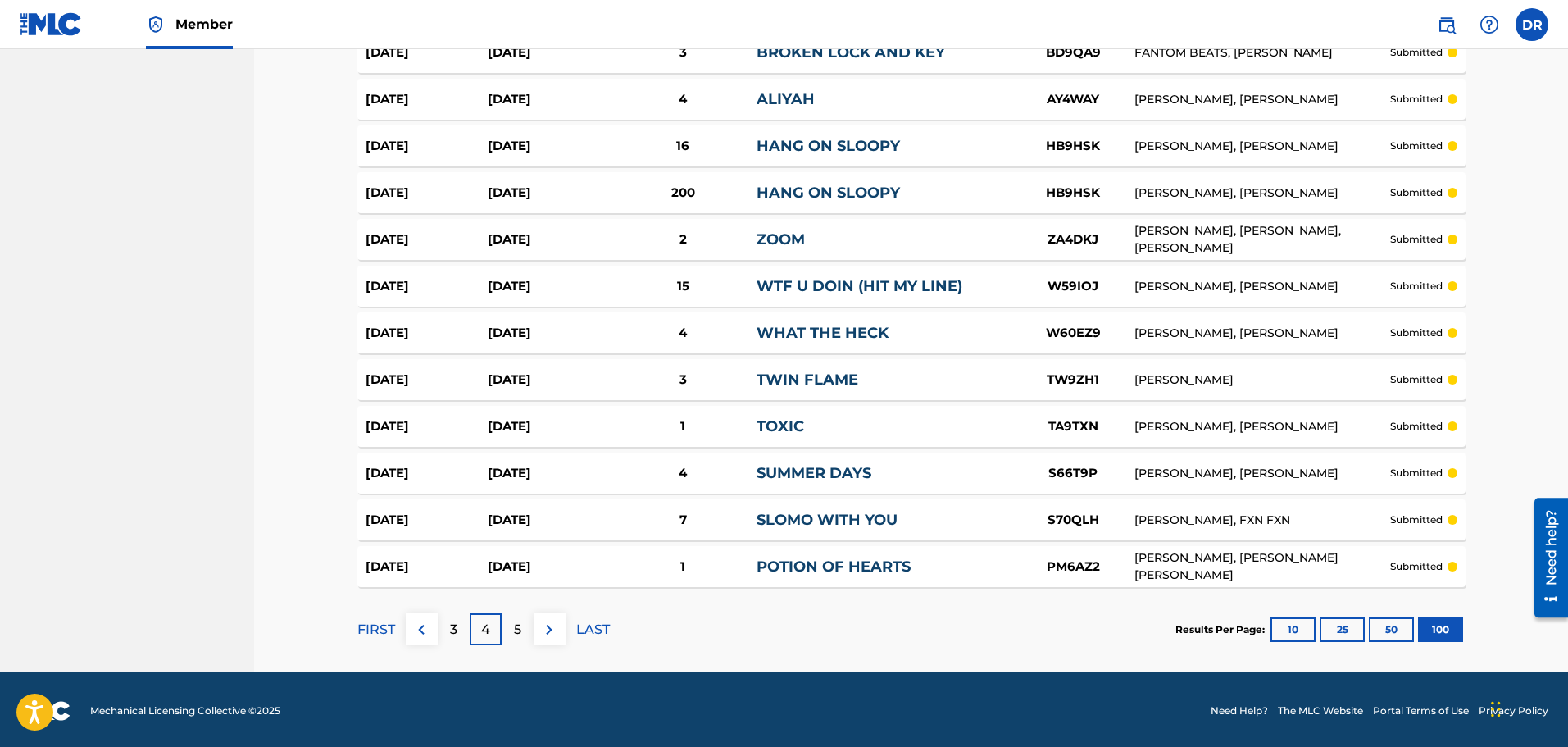
click at [525, 635] on div "5" at bounding box center [517, 629] width 32 height 32
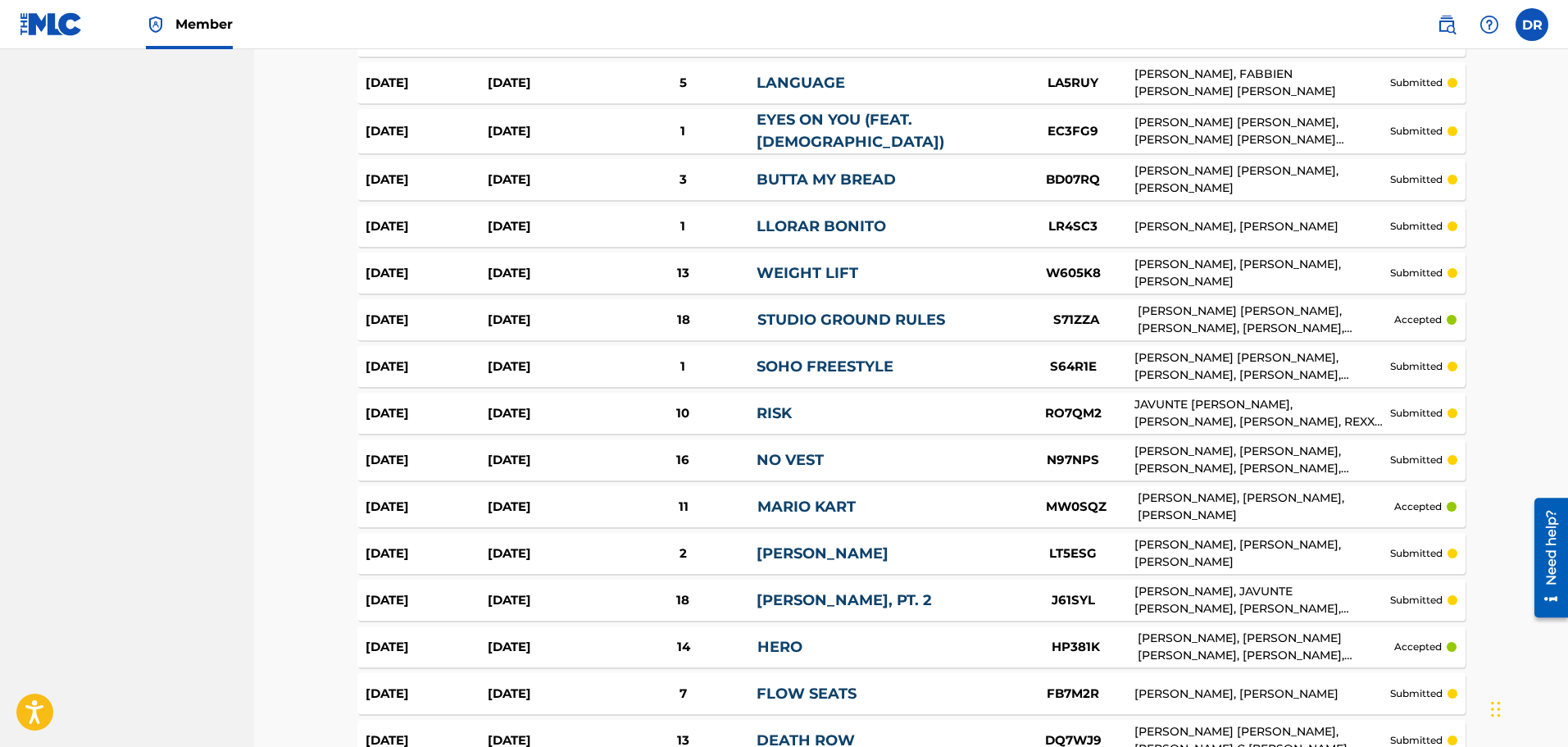
scroll to position [1216, 0]
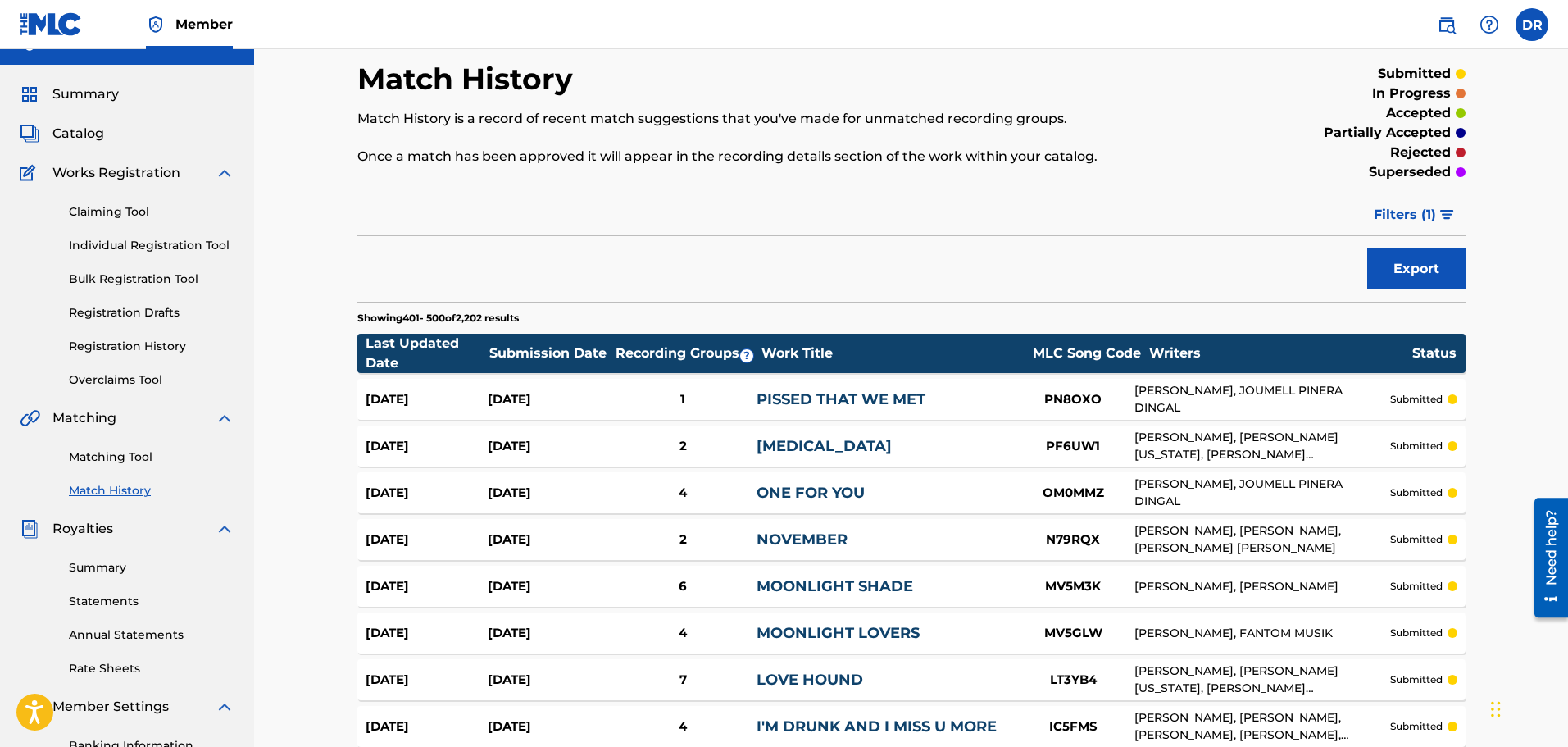
scroll to position [0, 0]
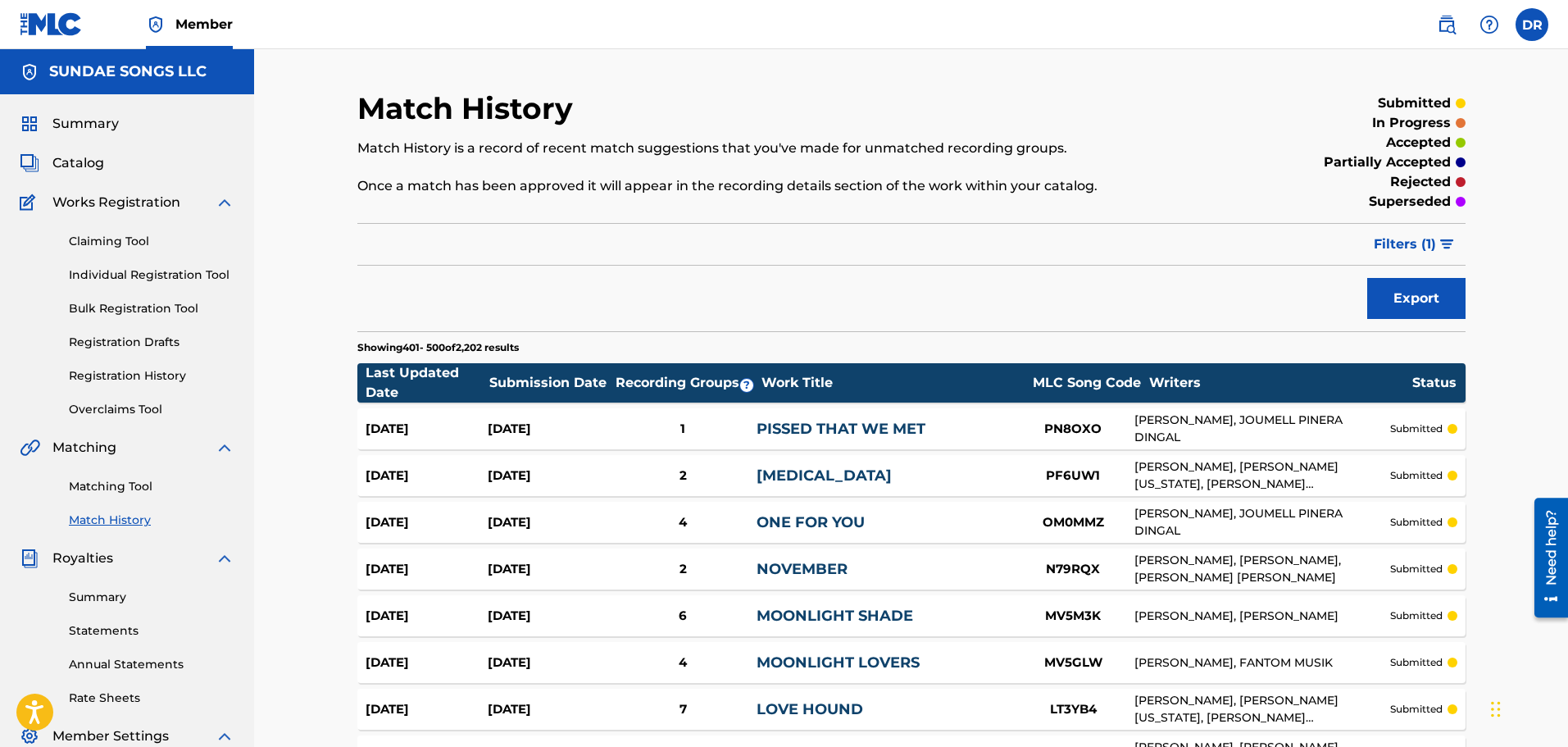
click at [133, 370] on link "Registration History" at bounding box center [151, 375] width 166 height 17
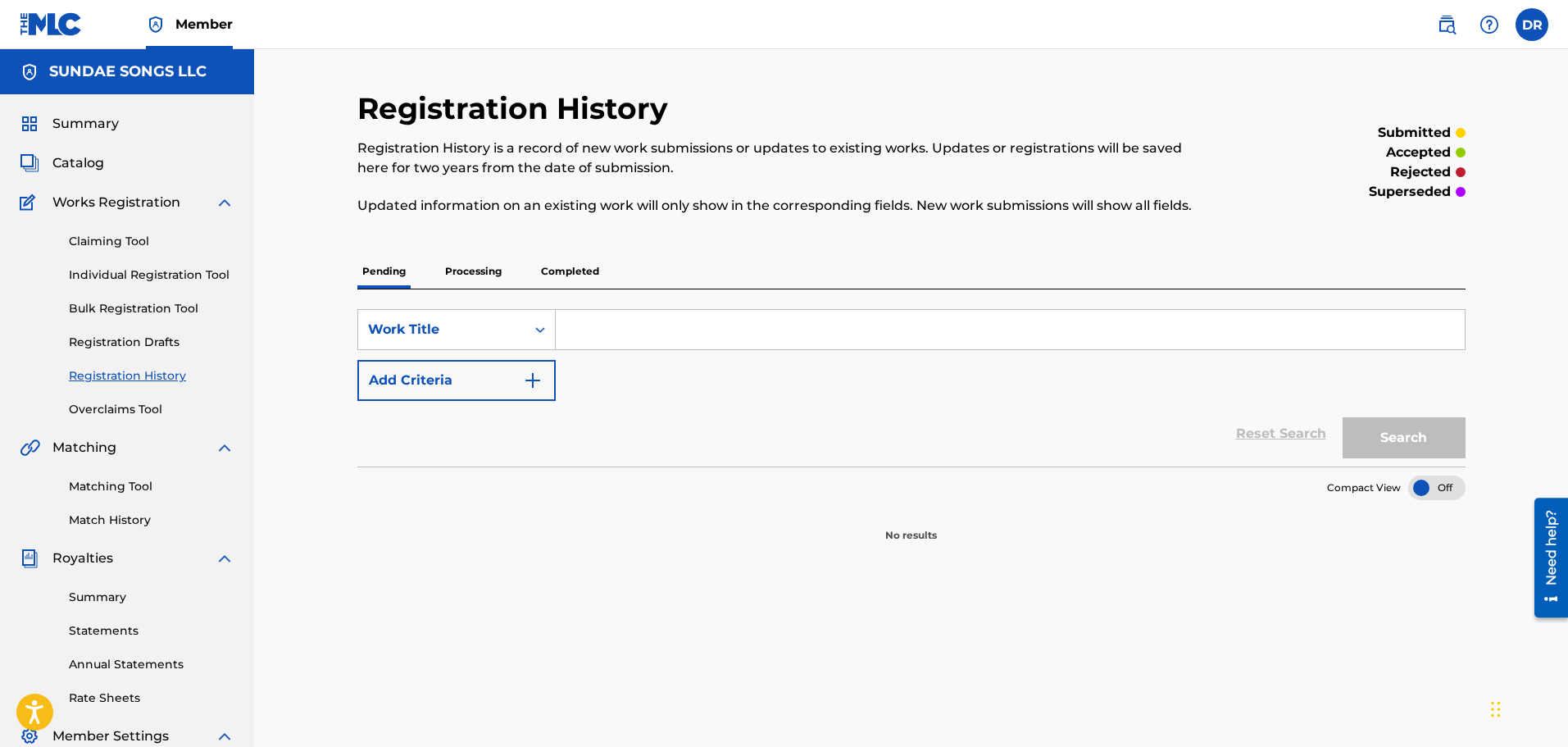
click at [475, 266] on p "Processing" at bounding box center [473, 271] width 66 height 35
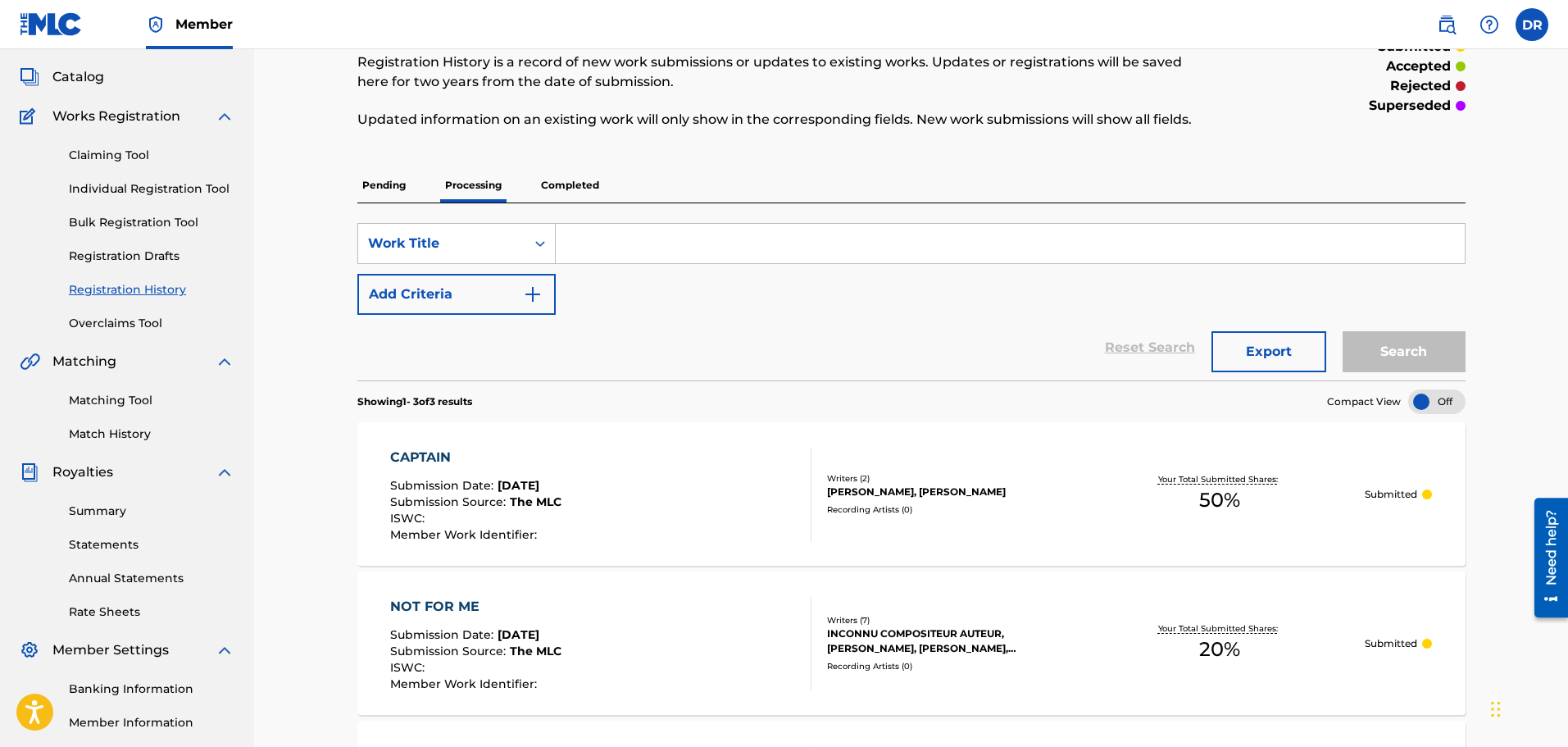
scroll to position [82, 0]
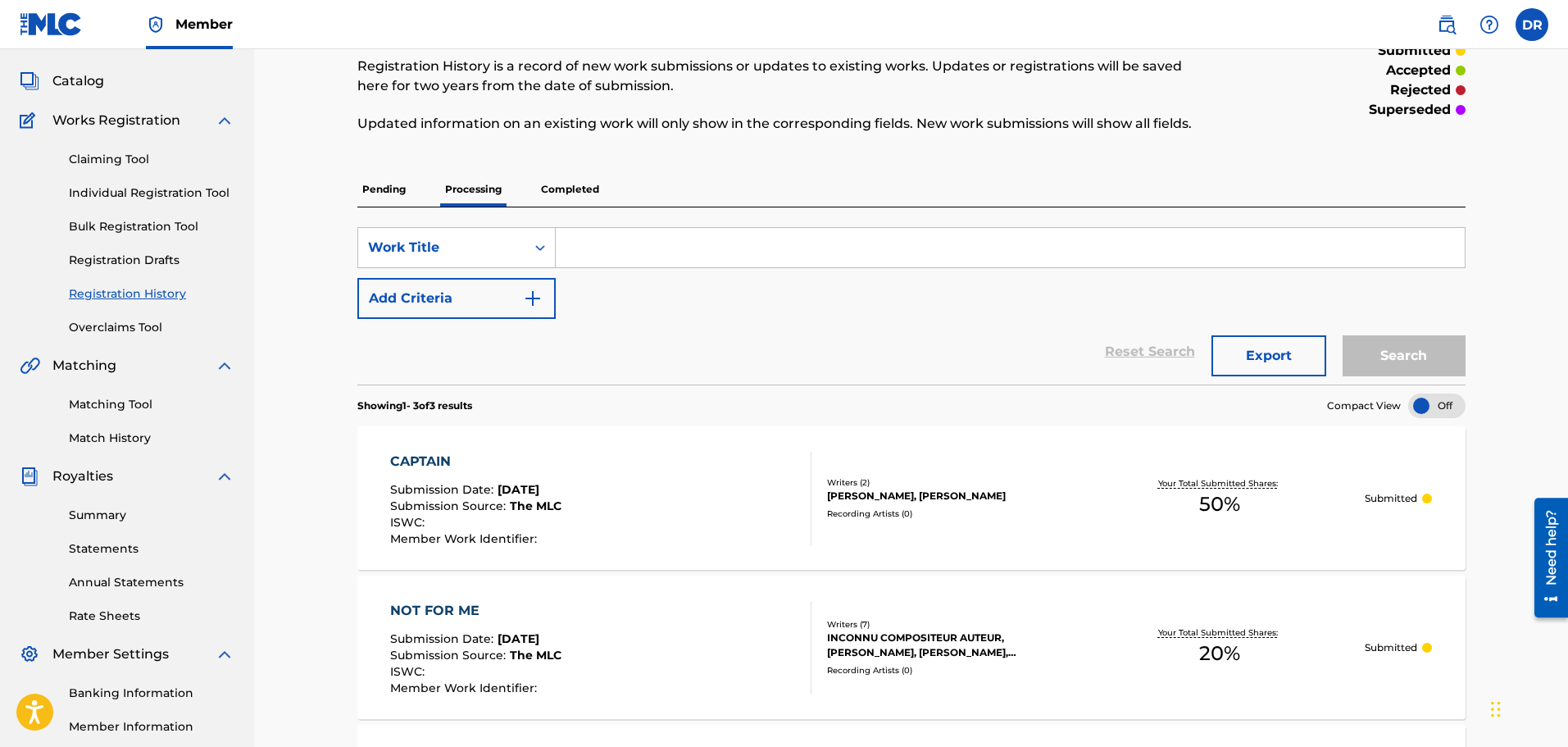
click at [572, 187] on p "Completed" at bounding box center [570, 189] width 68 height 35
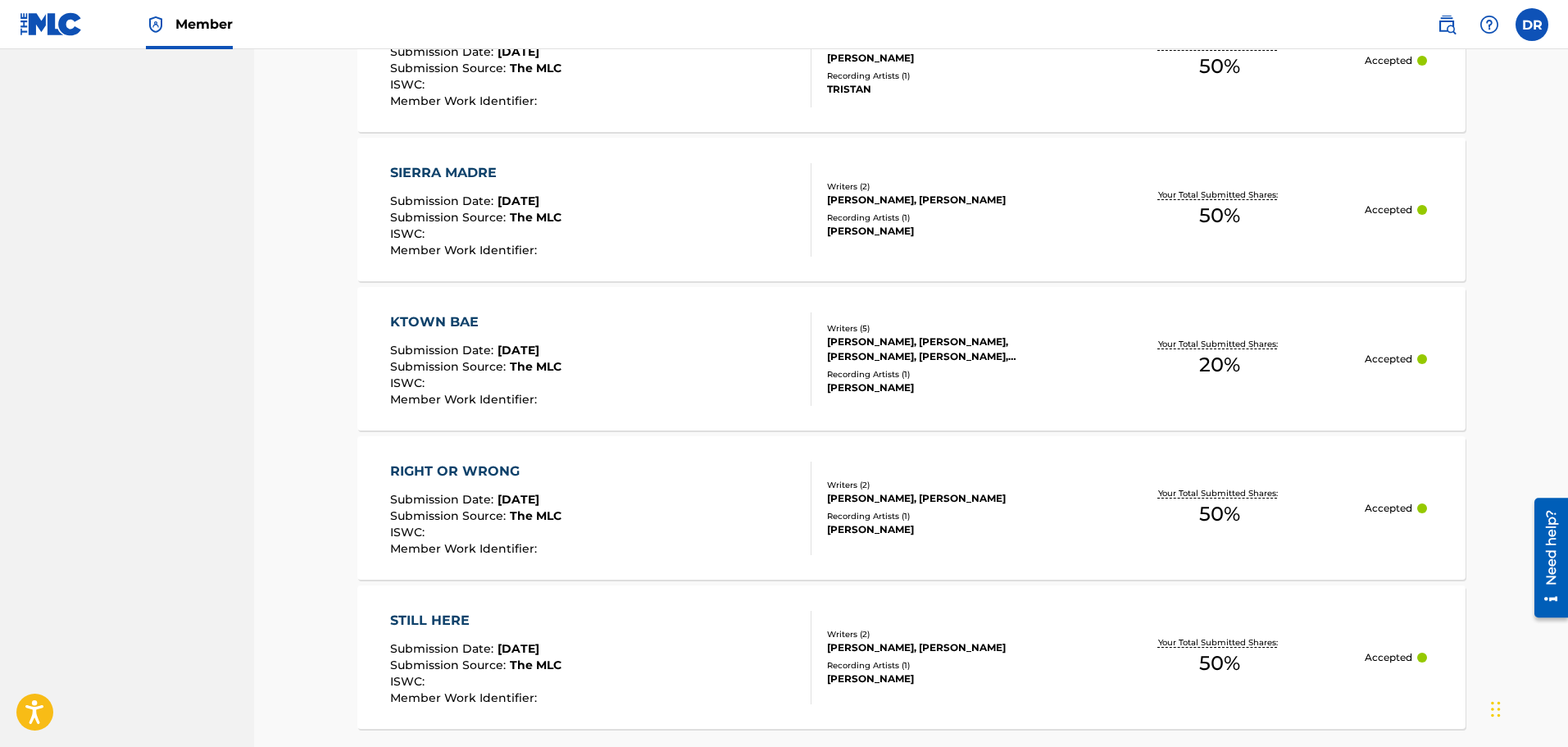
scroll to position [1394, 0]
